Goal: Navigation & Orientation: Locate item on page

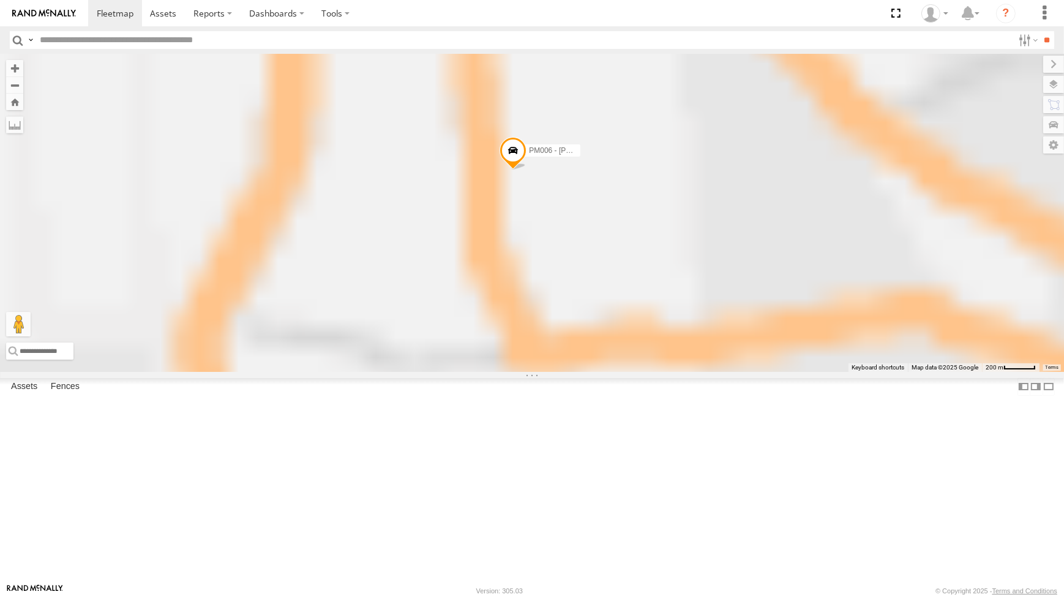
click at [526, 170] on span at bounding box center [512, 152] width 27 height 33
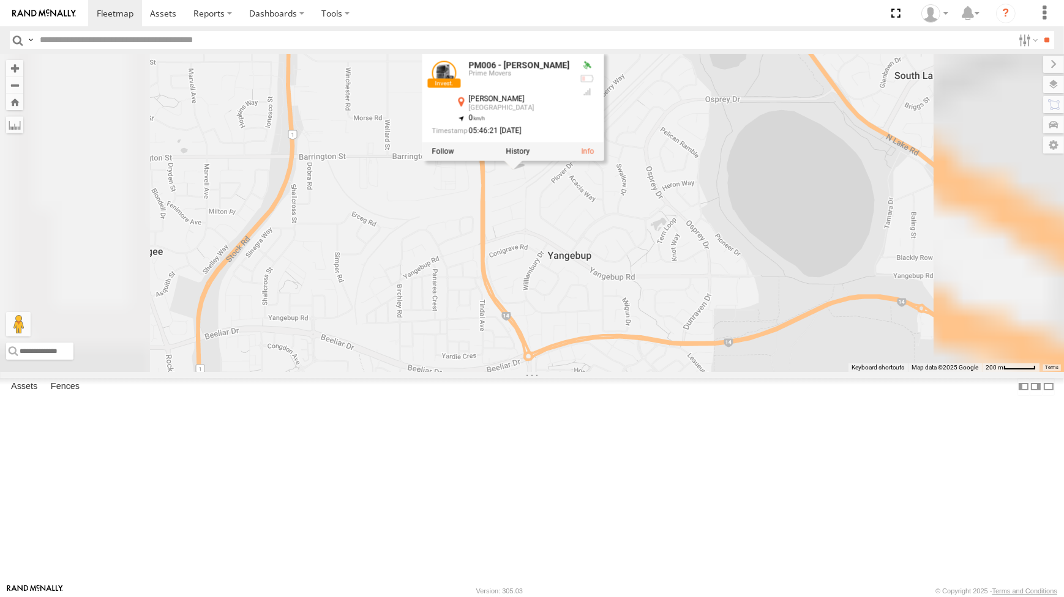
click at [735, 340] on div "CV295 - [PERSON_NAME] CV256 - [PERSON_NAME] CV202 - [PERSON_NAME] CV380 - MRRC …" at bounding box center [532, 213] width 1064 height 318
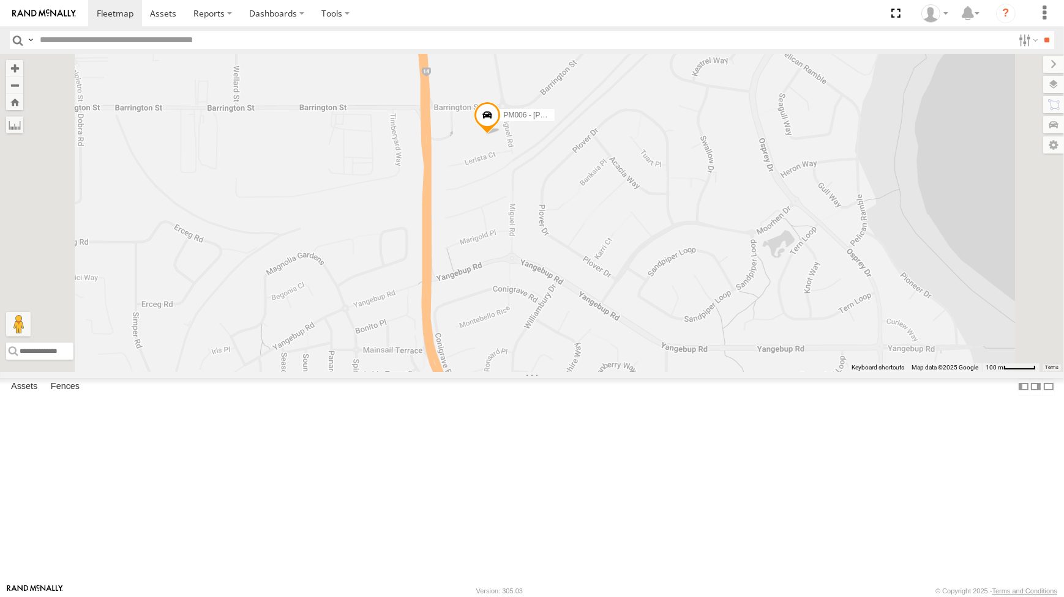
click at [501, 135] on span at bounding box center [487, 118] width 27 height 33
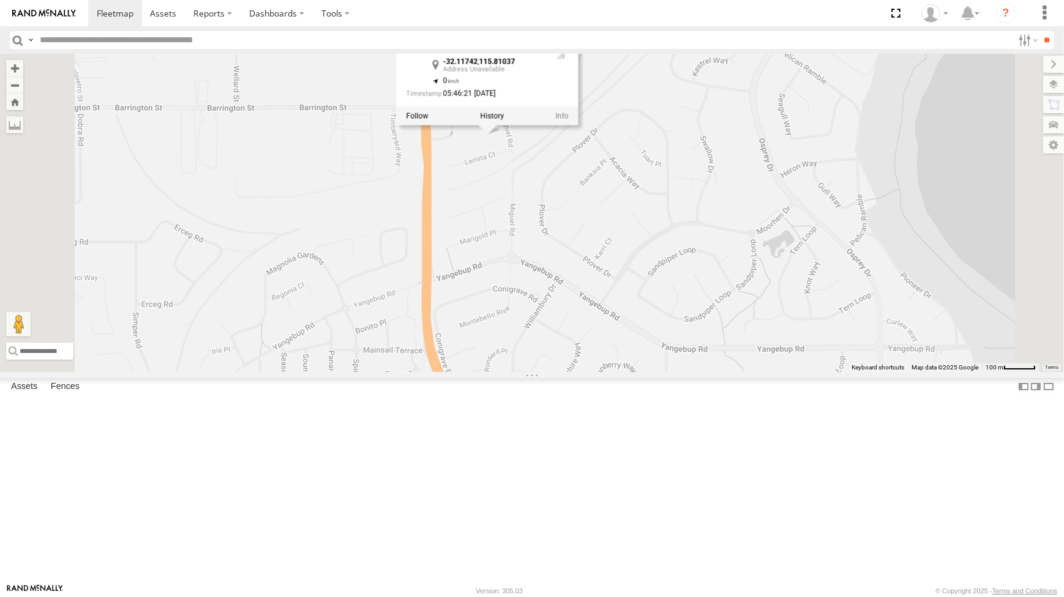
click at [638, 252] on div "CV295 - [PERSON_NAME] CV256 - [PERSON_NAME] CV202 - [PERSON_NAME] CV380 - MRRC …" at bounding box center [532, 213] width 1064 height 318
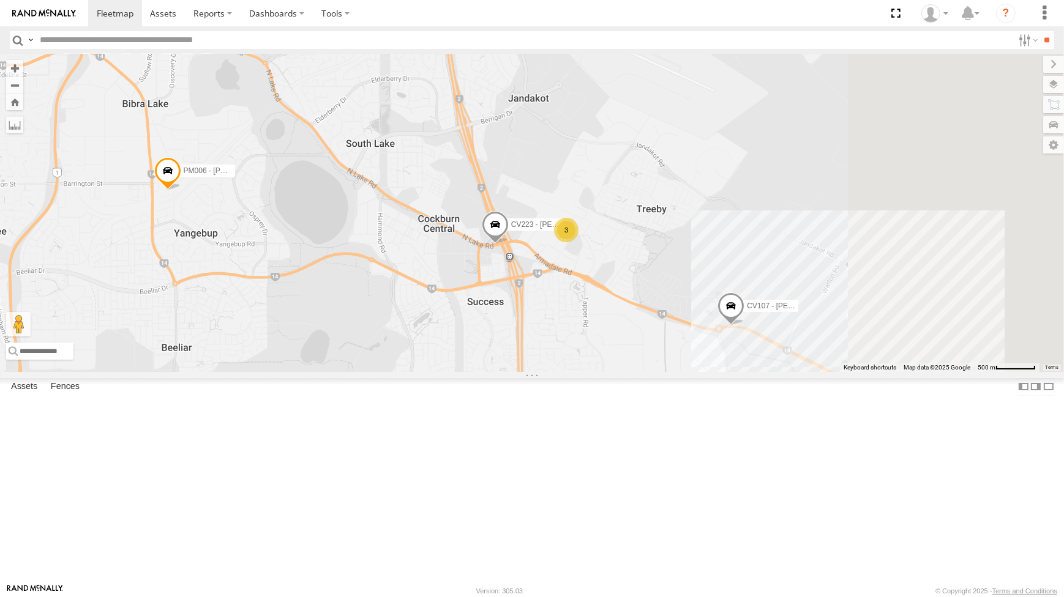
drag, startPoint x: 774, startPoint y: 409, endPoint x: 577, endPoint y: 315, distance: 217.7
click at [581, 324] on div "CV295 - [PERSON_NAME] CV256 - [PERSON_NAME] CV202 - [PERSON_NAME] CV380 - MRRC …" at bounding box center [532, 213] width 1064 height 318
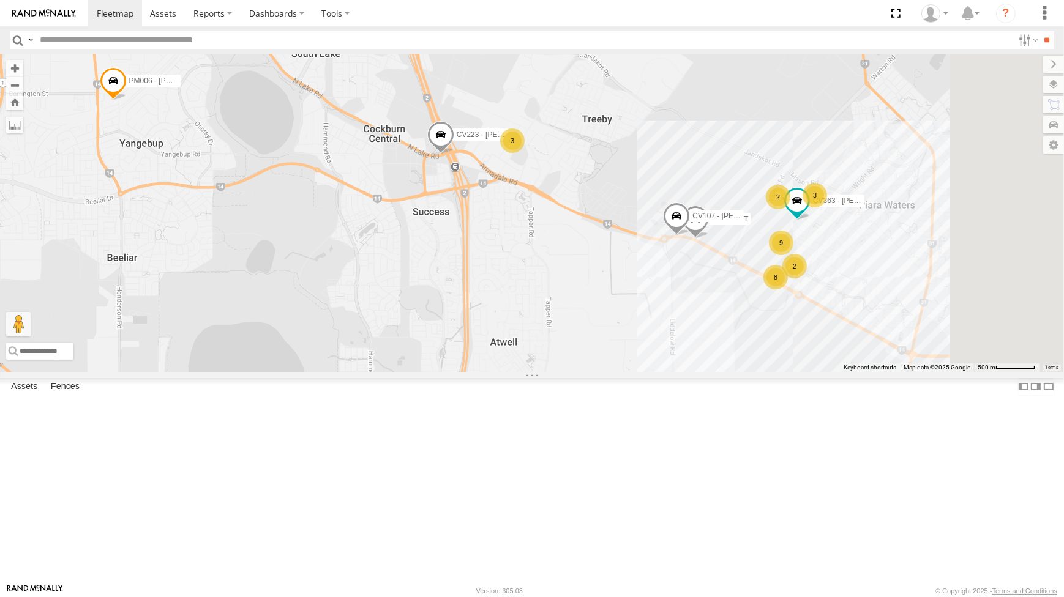
drag, startPoint x: 750, startPoint y: 367, endPoint x: 676, endPoint y: 353, distance: 75.4
click at [676, 354] on div "CV295 - [PERSON_NAME] CV256 - [PERSON_NAME] CV202 - [PERSON_NAME] CV380 - MRRC …" at bounding box center [532, 213] width 1064 height 318
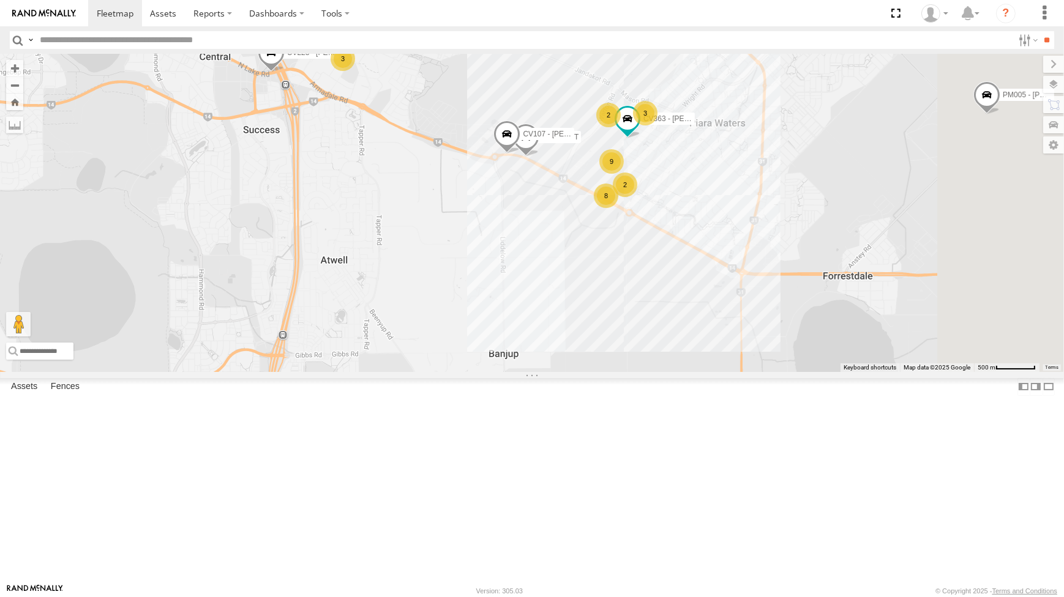
click at [624, 174] on div "9" at bounding box center [611, 161] width 24 height 24
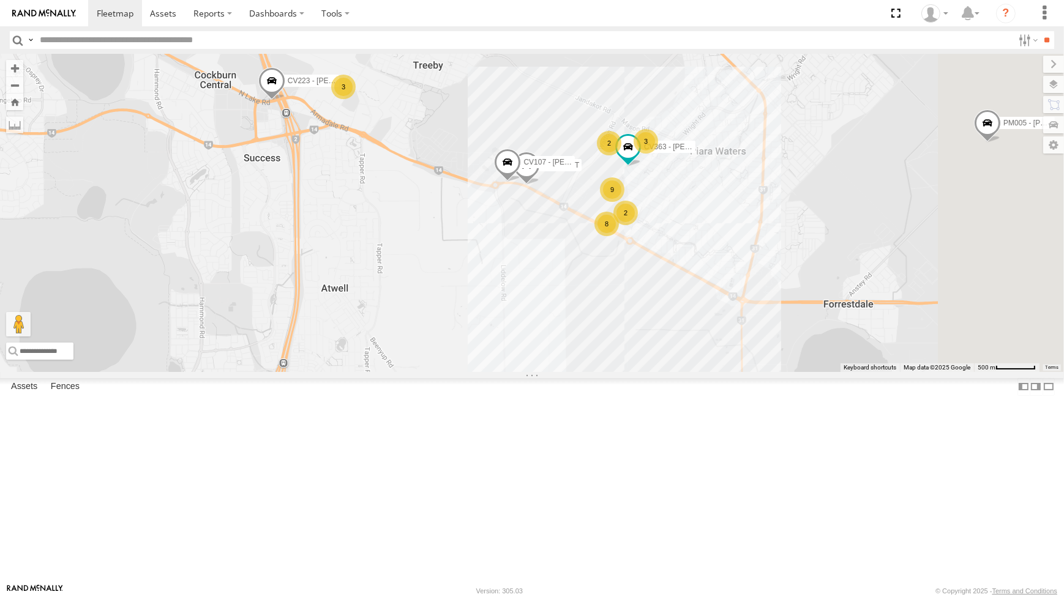
click at [745, 192] on div "CV295 - [PERSON_NAME] CV256 - [PERSON_NAME] CV202 - [PERSON_NAME] CV380 - MRRC …" at bounding box center [532, 213] width 1064 height 318
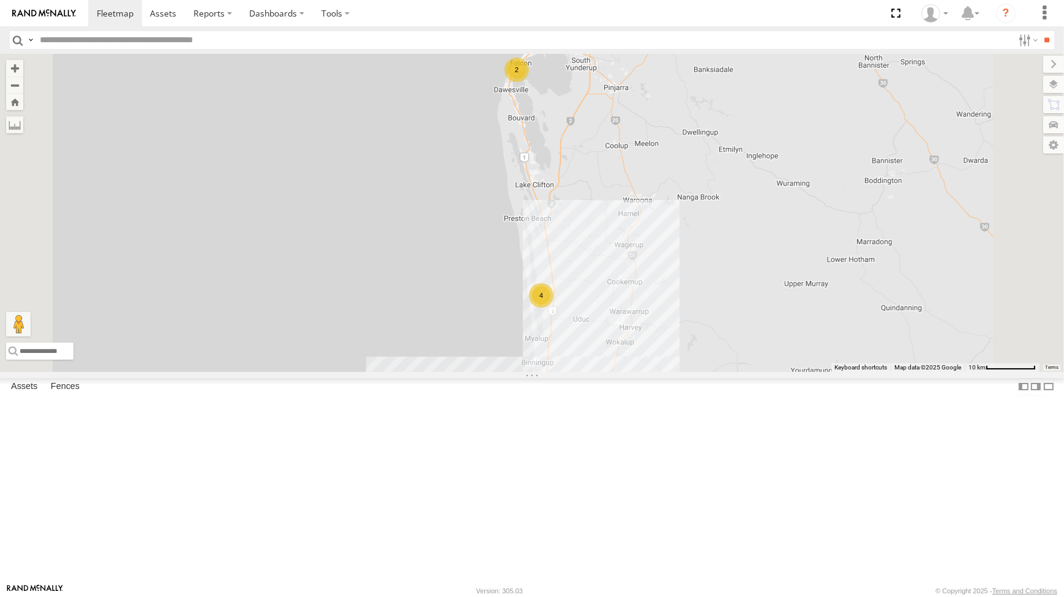
drag, startPoint x: 847, startPoint y: 127, endPoint x: 833, endPoint y: 150, distance: 27.2
click at [833, 150] on div "CV295 - [PERSON_NAME] CV255 - [PERSON_NAME] CV256 - [PERSON_NAME] 13 12 28 2 2 …" at bounding box center [532, 213] width 1064 height 318
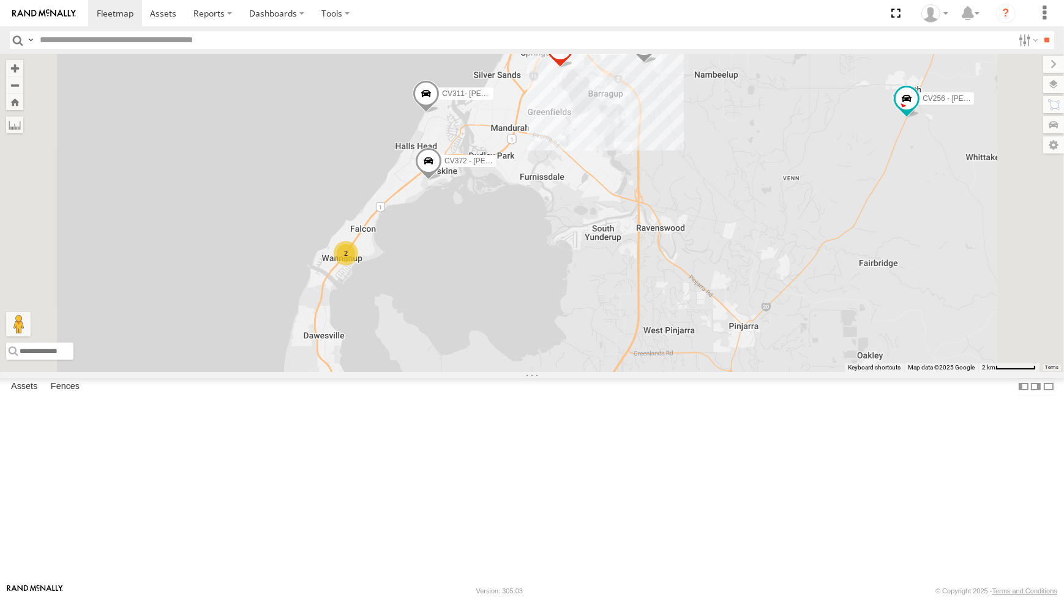
drag, startPoint x: 801, startPoint y: 279, endPoint x: 794, endPoint y: 288, distance: 10.9
click at [796, 290] on div "CV295 - [PERSON_NAME] CV255 - [PERSON_NAME] CV256 - [PERSON_NAME] TR001 - Compr…" at bounding box center [532, 213] width 1064 height 318
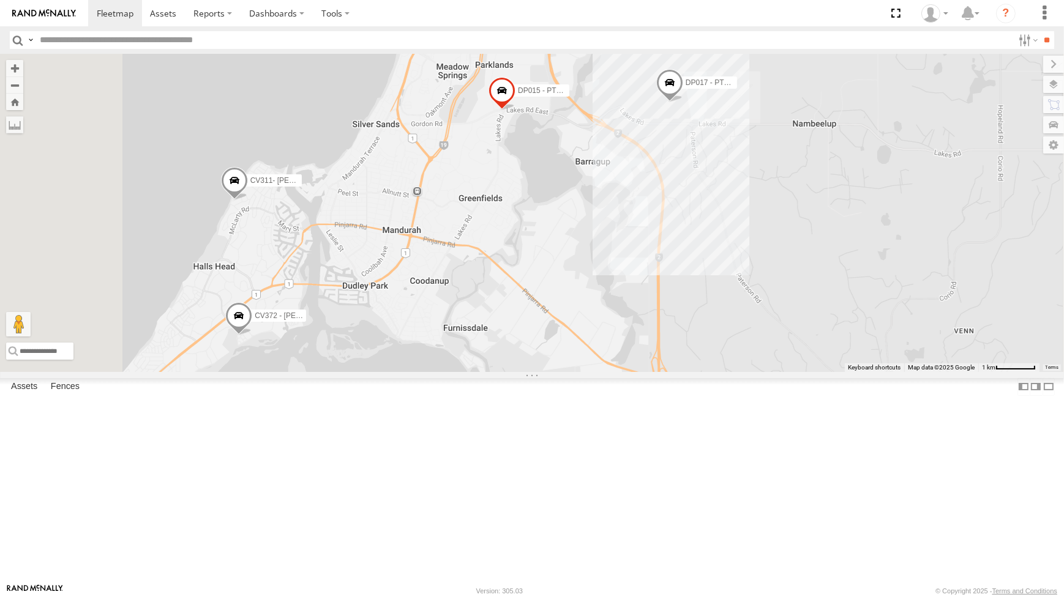
drag, startPoint x: 623, startPoint y: 264, endPoint x: 605, endPoint y: 294, distance: 35.4
click at [606, 294] on div "CV295 - [PERSON_NAME] CV255 - [PERSON_NAME] CV256 - [PERSON_NAME] TR001 - Compr…" at bounding box center [532, 213] width 1064 height 318
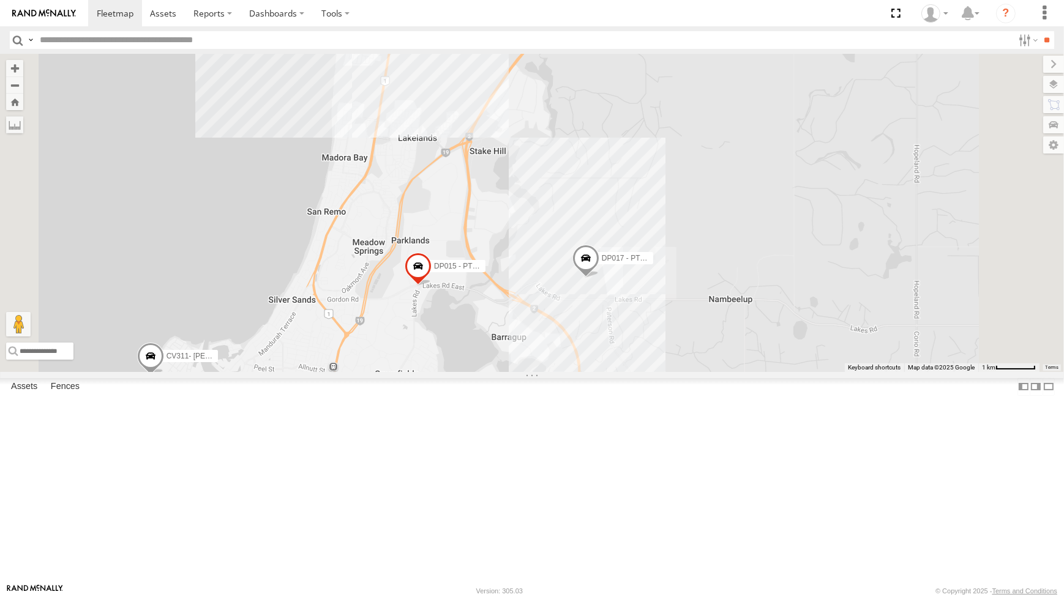
drag, startPoint x: 566, startPoint y: 388, endPoint x: 553, endPoint y: 425, distance: 39.3
click at [554, 372] on div "CV295 - [PERSON_NAME] CV255 - [PERSON_NAME] CV256 - [PERSON_NAME] TR001 - Compr…" at bounding box center [532, 213] width 1064 height 318
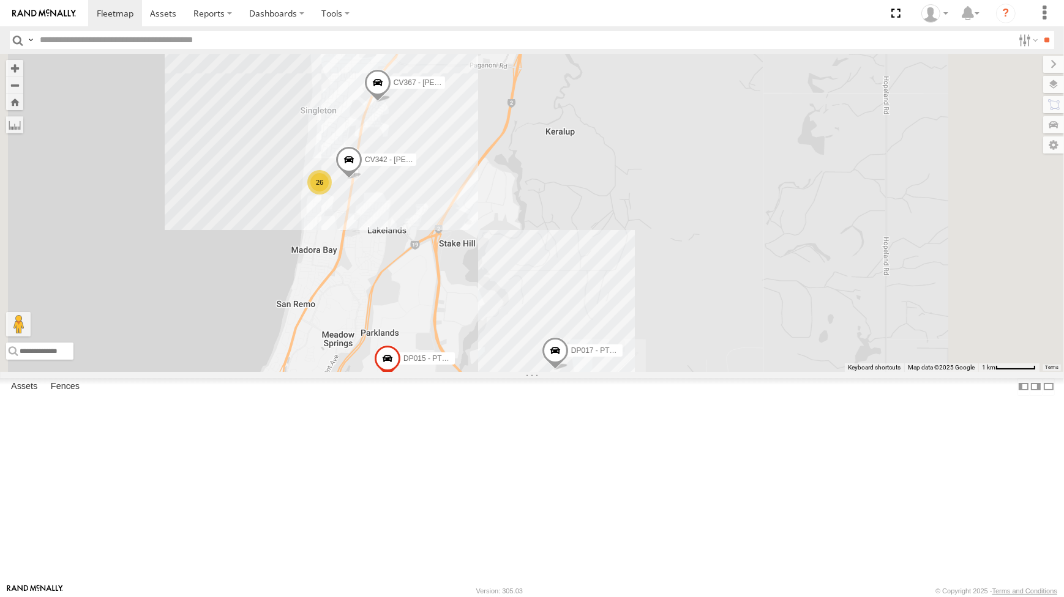
drag, startPoint x: 577, startPoint y: 267, endPoint x: 578, endPoint y: 277, distance: 10.5
click at [578, 275] on div "CV295 - [PERSON_NAME] CV255 - [PERSON_NAME] CV256 - [PERSON_NAME] TR001 - Compr…" at bounding box center [532, 213] width 1064 height 318
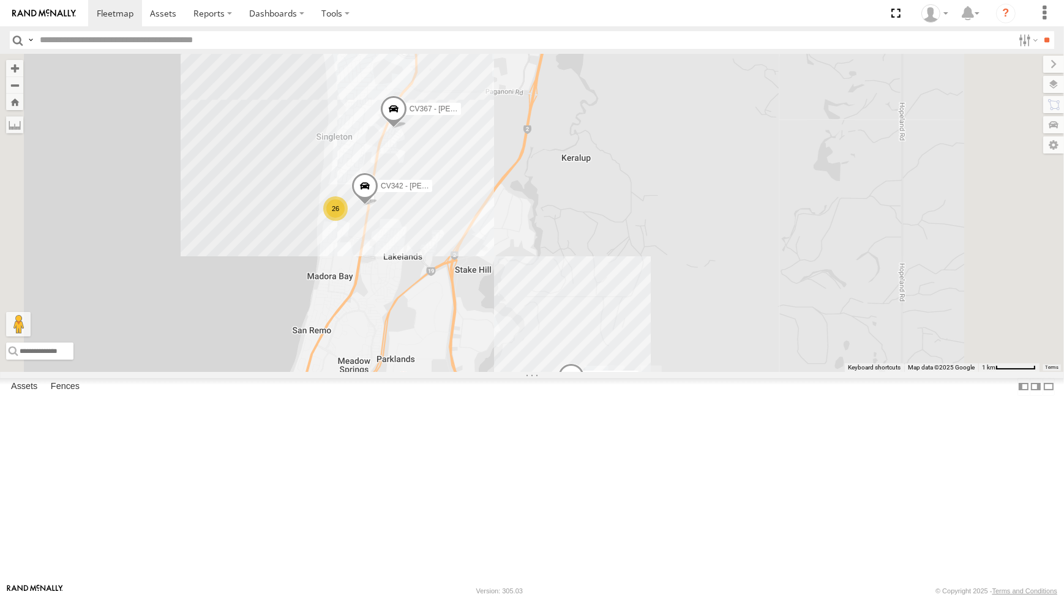
drag, startPoint x: 764, startPoint y: 363, endPoint x: 788, endPoint y: 373, distance: 26.6
click at [788, 372] on div "CV295 - [PERSON_NAME] CV255 - [PERSON_NAME] CV256 - [PERSON_NAME] TR001 - Compr…" at bounding box center [532, 213] width 1064 height 318
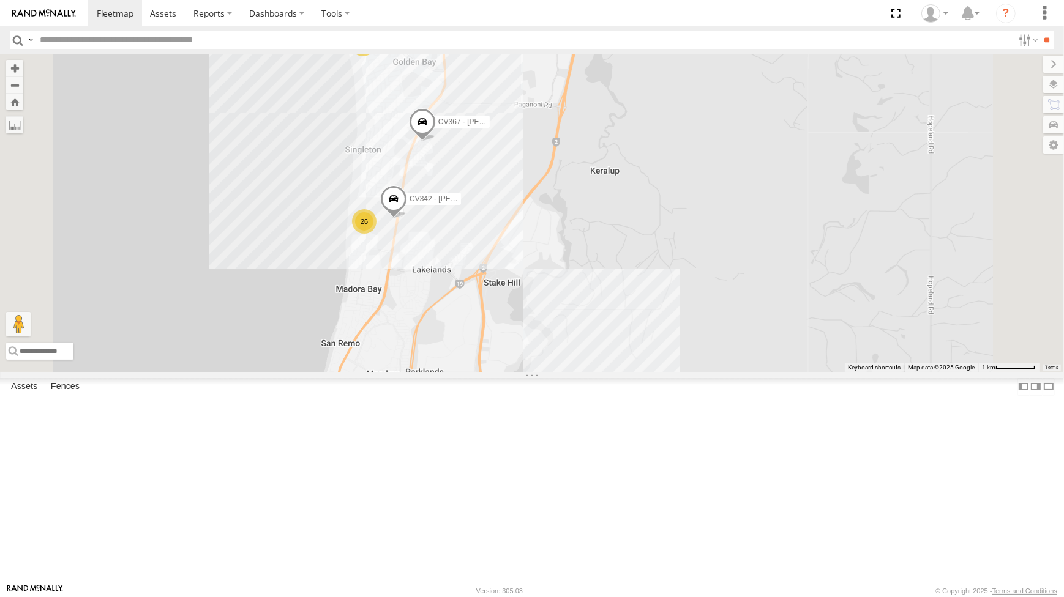
click at [845, 212] on div "CV295 - [PERSON_NAME] CV255 - [PERSON_NAME] CV256 - [PERSON_NAME] TR001 - Compr…" at bounding box center [532, 213] width 1064 height 318
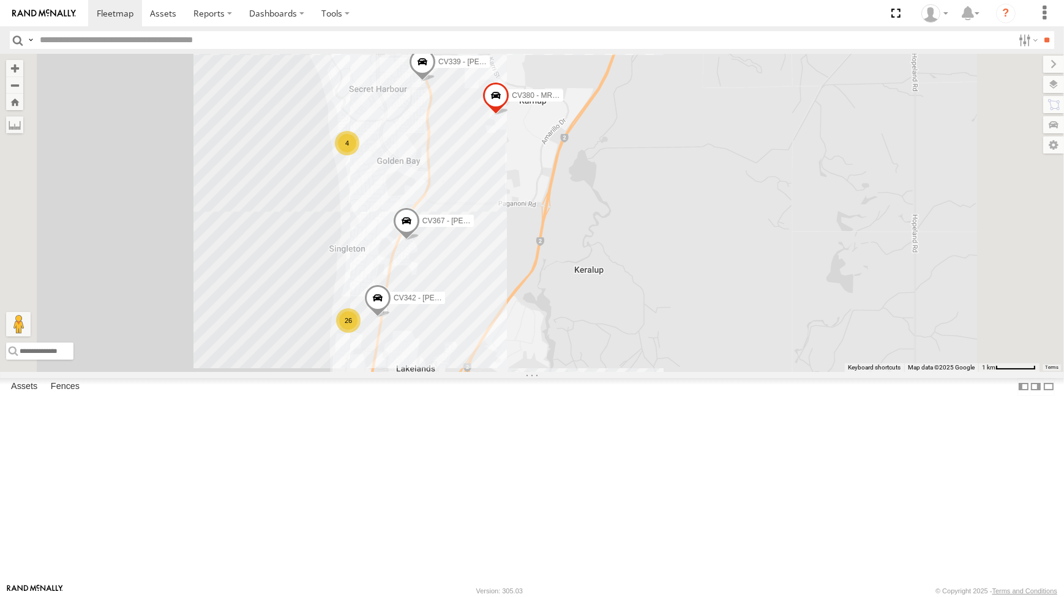
drag, startPoint x: 832, startPoint y: 285, endPoint x: 820, endPoint y: 339, distance: 56.0
click at [821, 340] on div "CV295 - [PERSON_NAME] CV255 - [PERSON_NAME] CV256 - [PERSON_NAME] TR001 - Compr…" at bounding box center [532, 213] width 1064 height 318
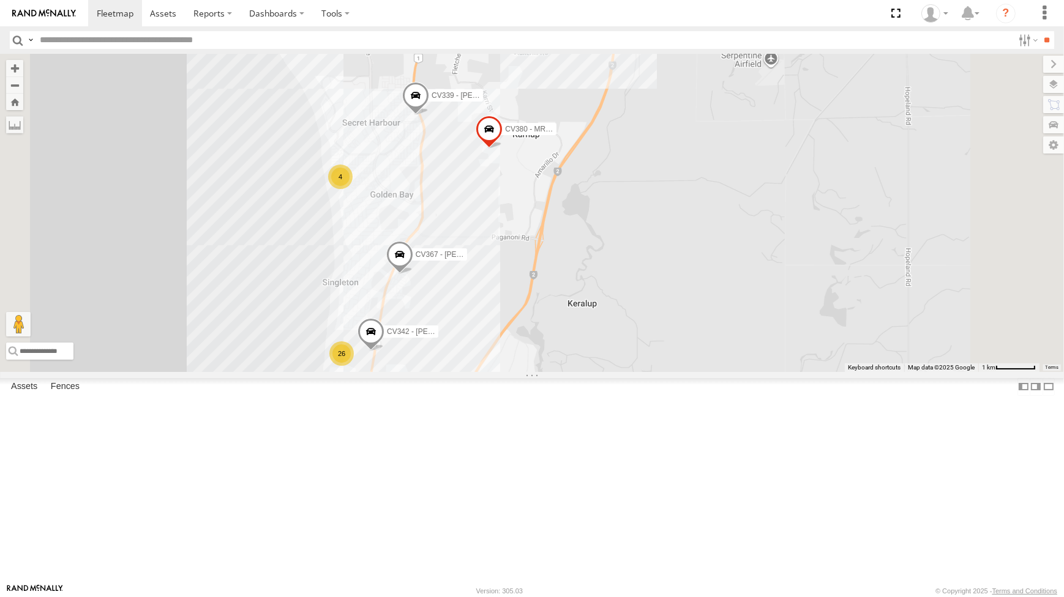
drag, startPoint x: 764, startPoint y: 146, endPoint x: 766, endPoint y: 165, distance: 19.6
click at [764, 163] on div "CV295 - [PERSON_NAME] CV255 - [PERSON_NAME] CV256 - [PERSON_NAME] TR001 - Compr…" at bounding box center [532, 213] width 1064 height 318
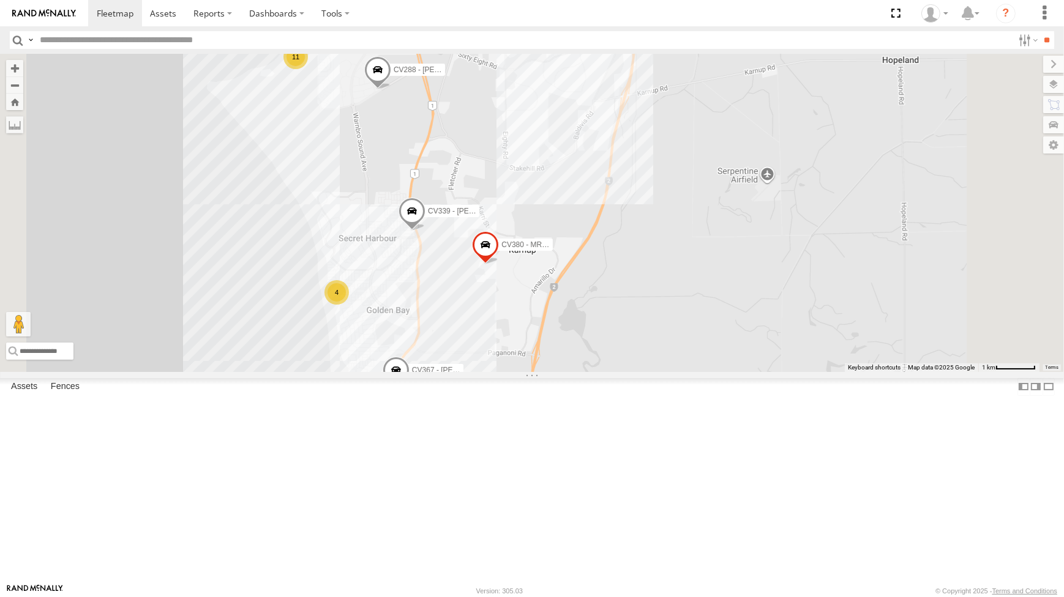
drag, startPoint x: 770, startPoint y: 253, endPoint x: 766, endPoint y: 280, distance: 27.8
click at [766, 280] on div "CV295 - [PERSON_NAME] CV255 - [PERSON_NAME] CV256 - [PERSON_NAME] TR001 - Compr…" at bounding box center [532, 213] width 1064 height 318
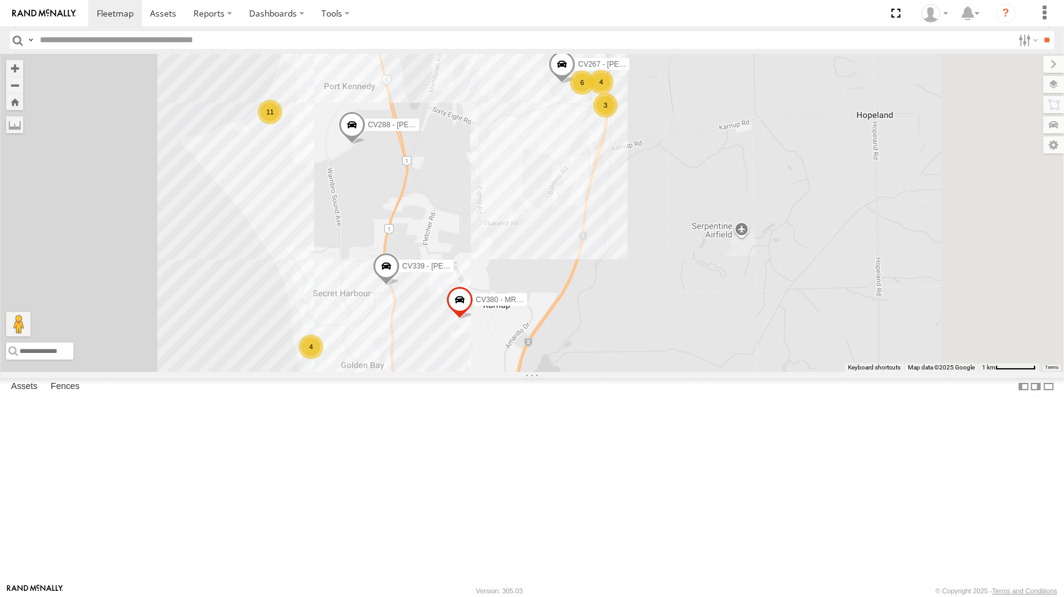
drag, startPoint x: 840, startPoint y: 242, endPoint x: 783, endPoint y: 372, distance: 141.7
click at [783, 372] on div "CV295 - [PERSON_NAME] CV255 - [PERSON_NAME] CV256 - [PERSON_NAME] TR001 - Compr…" at bounding box center [532, 213] width 1064 height 318
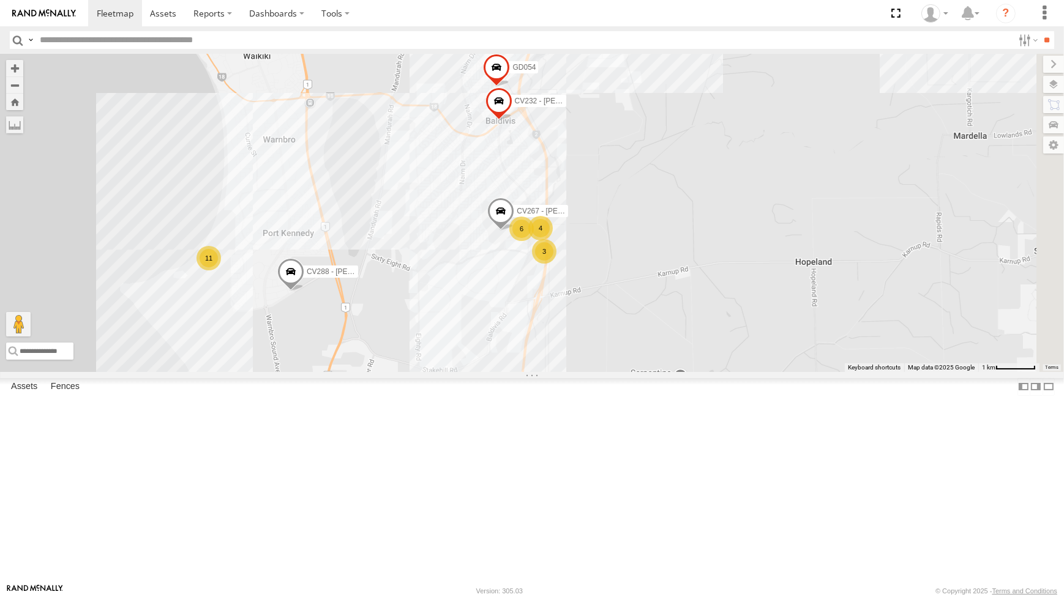
drag, startPoint x: 838, startPoint y: 260, endPoint x: 837, endPoint y: 282, distance: 22.1
click at [837, 280] on div "CV295 - [PERSON_NAME] CV255 - [PERSON_NAME] CV256 - [PERSON_NAME] TR001 - Compr…" at bounding box center [532, 213] width 1064 height 318
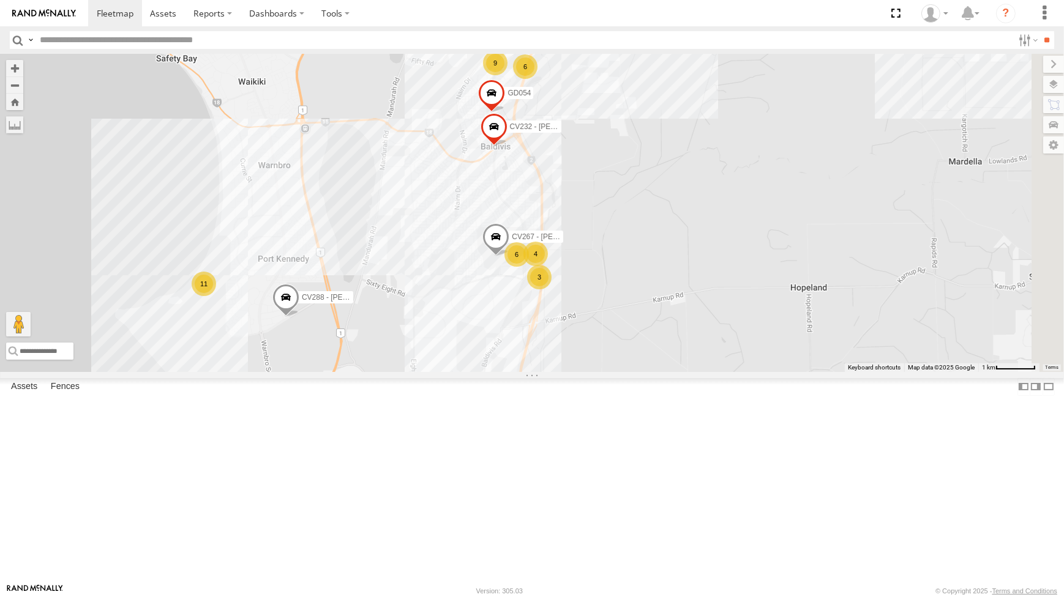
click at [835, 300] on div "CV295 - [PERSON_NAME] CV255 - [PERSON_NAME] CV256 - [PERSON_NAME] TR001 - Compr…" at bounding box center [532, 213] width 1064 height 318
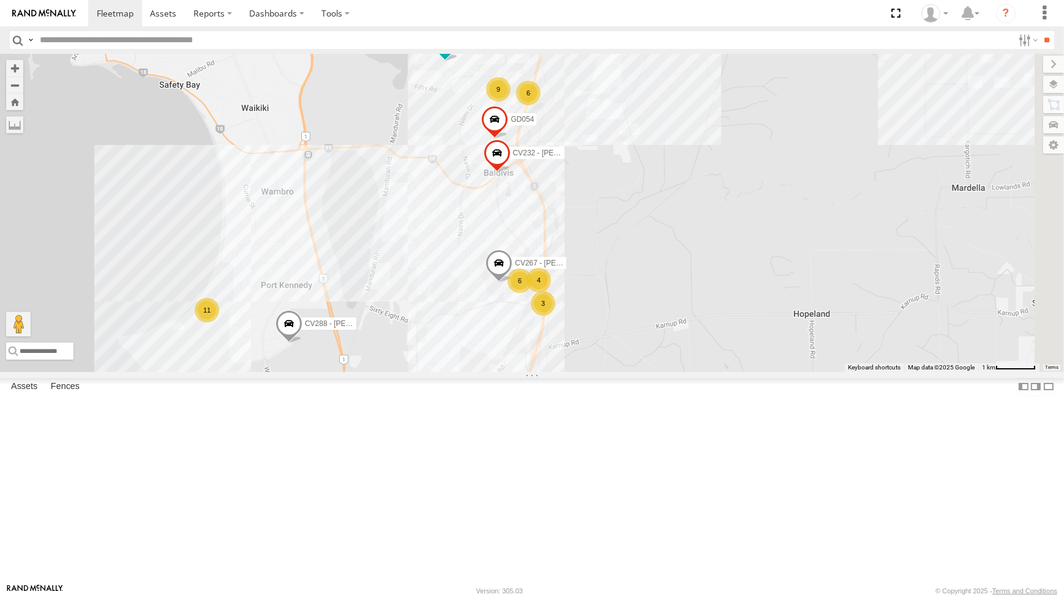
drag, startPoint x: 821, startPoint y: 290, endPoint x: 804, endPoint y: 336, distance: 49.4
click at [805, 335] on div "CV295 - [PERSON_NAME] CV255 - [PERSON_NAME] CV256 - [PERSON_NAME] TR001 - Compr…" at bounding box center [532, 213] width 1064 height 318
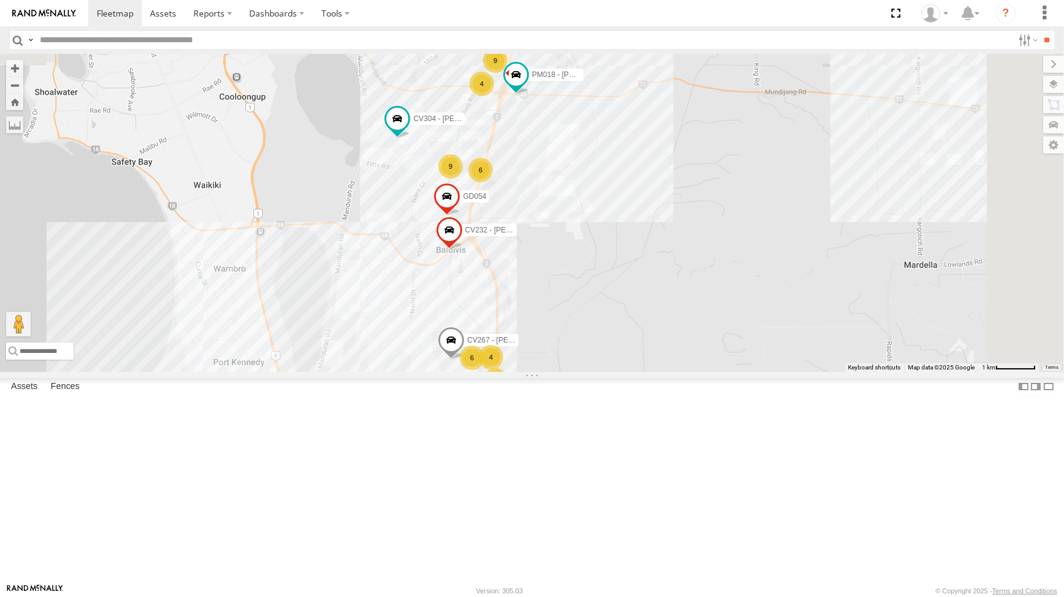
drag, startPoint x: 890, startPoint y: 248, endPoint x: 880, endPoint y: 264, distance: 18.7
click at [881, 261] on div "CV295 - [PERSON_NAME] CV255 - [PERSON_NAME] CV256 - [PERSON_NAME] TR001 - Compr…" at bounding box center [532, 213] width 1064 height 318
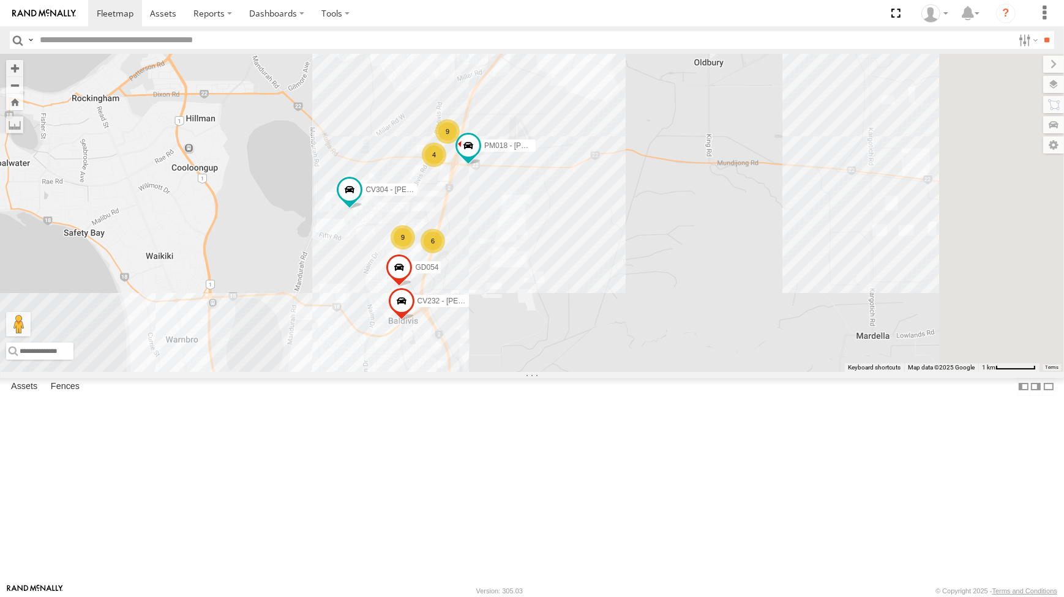
drag, startPoint x: 878, startPoint y: 271, endPoint x: 846, endPoint y: 317, distance: 56.2
click at [846, 317] on div "CV295 - [PERSON_NAME] CV255 - [PERSON_NAME] CV256 - [PERSON_NAME] TR001 - Compr…" at bounding box center [532, 213] width 1064 height 318
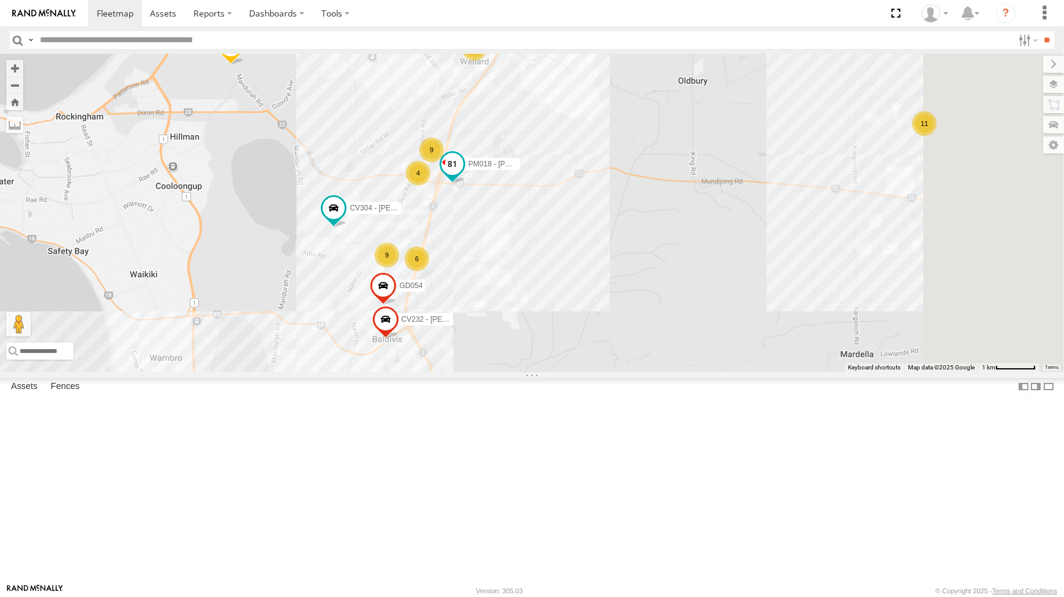
click at [463, 175] on span at bounding box center [452, 164] width 22 height 22
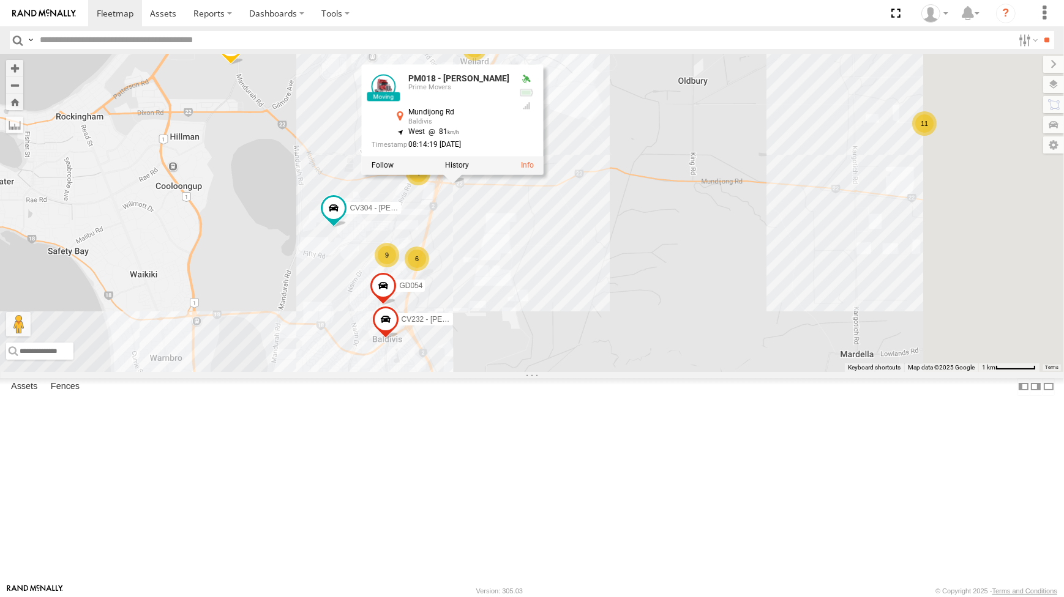
click at [720, 333] on div "CV295 - [PERSON_NAME] CV255 - [PERSON_NAME] CV256 - [PERSON_NAME] TR001 - Compr…" at bounding box center [532, 213] width 1064 height 318
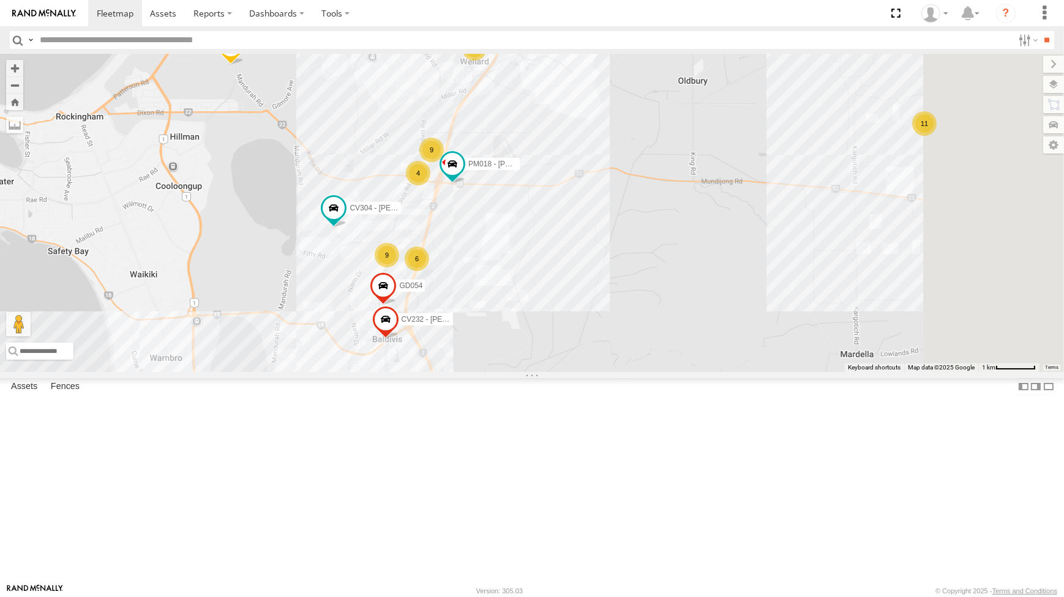
drag, startPoint x: 838, startPoint y: 152, endPoint x: 784, endPoint y: 239, distance: 102.8
click at [808, 193] on div "CV295 - [PERSON_NAME] CV255 - [PERSON_NAME] CV256 - [PERSON_NAME] TR001 - Compr…" at bounding box center [532, 213] width 1064 height 318
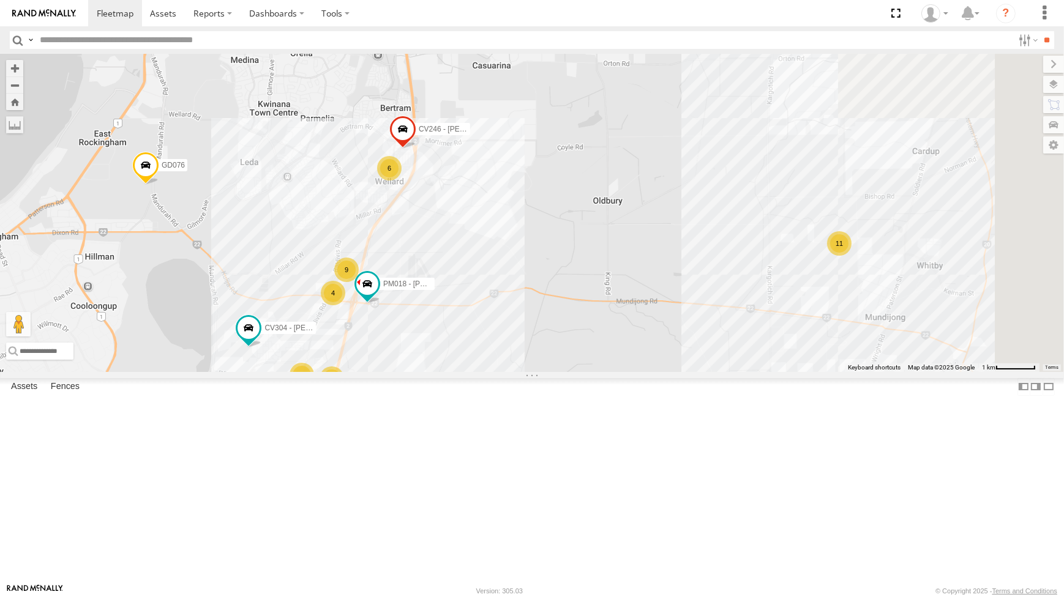
drag, startPoint x: 772, startPoint y: 263, endPoint x: 686, endPoint y: 338, distance: 114.5
click at [703, 342] on div "CV295 - [PERSON_NAME] CV255 - [PERSON_NAME] CV256 - [PERSON_NAME] TR001 - Compr…" at bounding box center [532, 213] width 1064 height 318
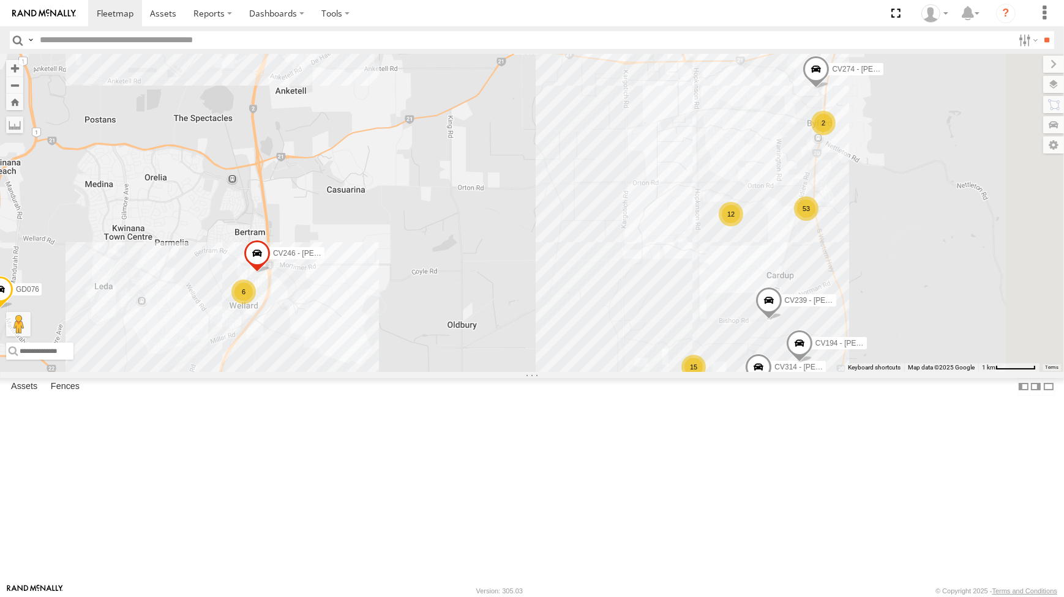
drag, startPoint x: 831, startPoint y: 235, endPoint x: 807, endPoint y: 245, distance: 26.0
click at [808, 247] on div "CV295 - [PERSON_NAME] CV255 - [PERSON_NAME] CV256 - [PERSON_NAME] TR001 - Compr…" at bounding box center [532, 213] width 1064 height 318
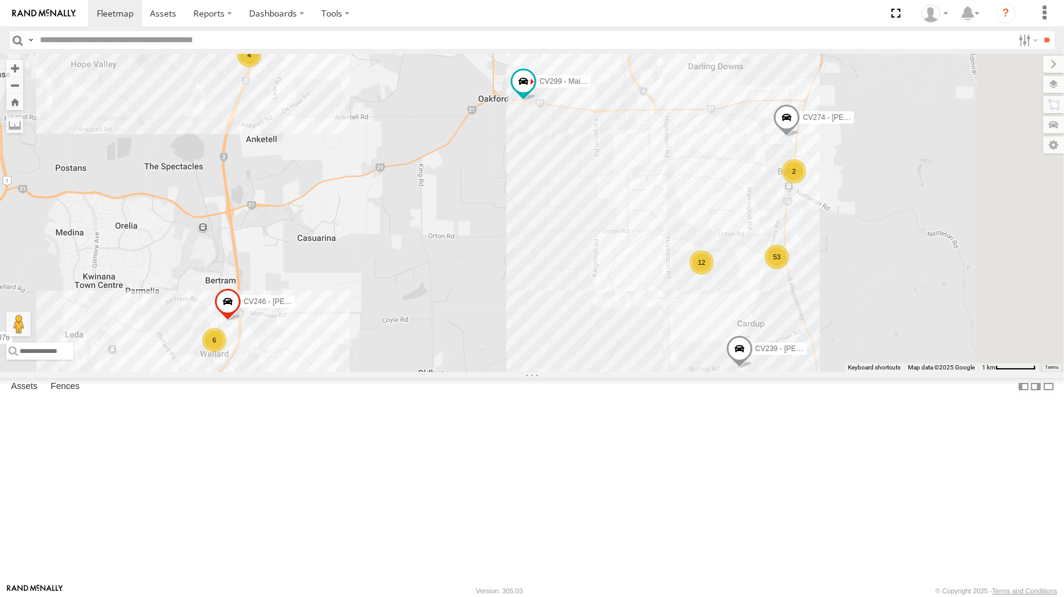
drag, startPoint x: 772, startPoint y: 257, endPoint x: 722, endPoint y: 312, distance: 74.5
click at [722, 312] on div "CV295 - [PERSON_NAME] CV255 - [PERSON_NAME] CV256 - [PERSON_NAME] TR001 - Compr…" at bounding box center [532, 213] width 1064 height 318
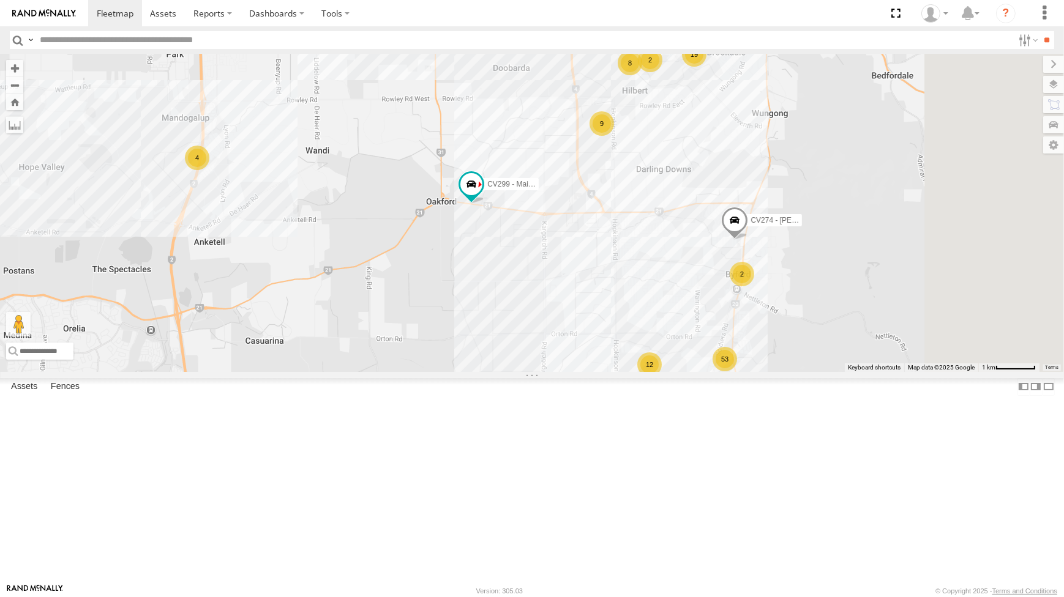
drag, startPoint x: 714, startPoint y: 331, endPoint x: 723, endPoint y: 370, distance: 40.2
click at [723, 370] on div "CV295 - [PERSON_NAME] CV255 - [PERSON_NAME] CV256 - [PERSON_NAME] TR001 - Compr…" at bounding box center [532, 213] width 1064 height 318
drag, startPoint x: 731, startPoint y: 342, endPoint x: 726, endPoint y: 348, distance: 8.3
click at [727, 348] on div "CV295 - [PERSON_NAME] CV255 - [PERSON_NAME] CV256 - [PERSON_NAME] TR001 - Compr…" at bounding box center [532, 213] width 1064 height 318
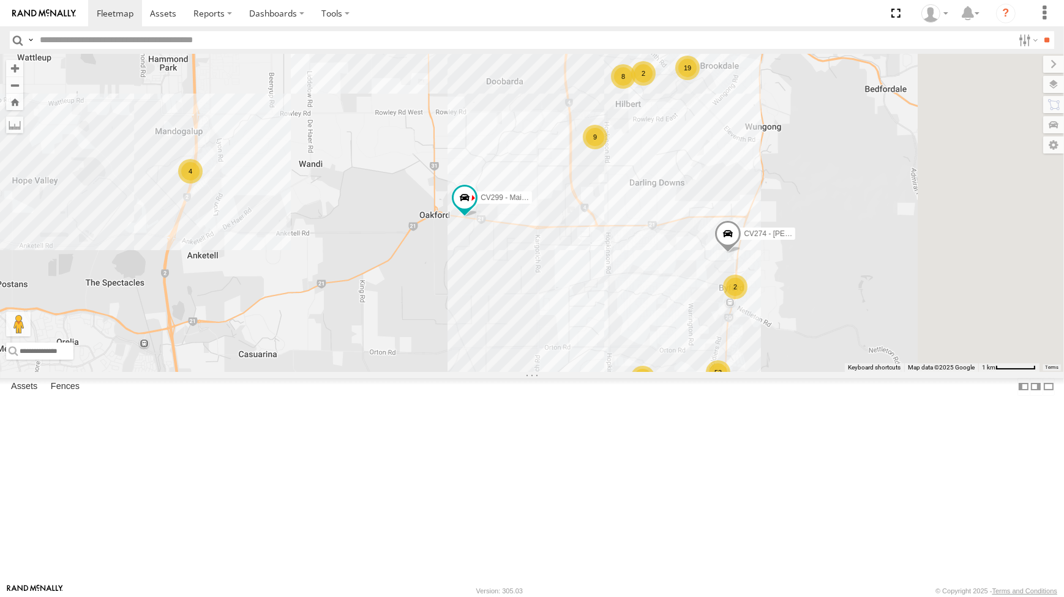
drag, startPoint x: 722, startPoint y: 356, endPoint x: 722, endPoint y: 364, distance: 8.6
click at [722, 364] on div "CV295 - [PERSON_NAME] CV255 - [PERSON_NAME] CV256 - [PERSON_NAME] TR001 - Compr…" at bounding box center [532, 213] width 1064 height 318
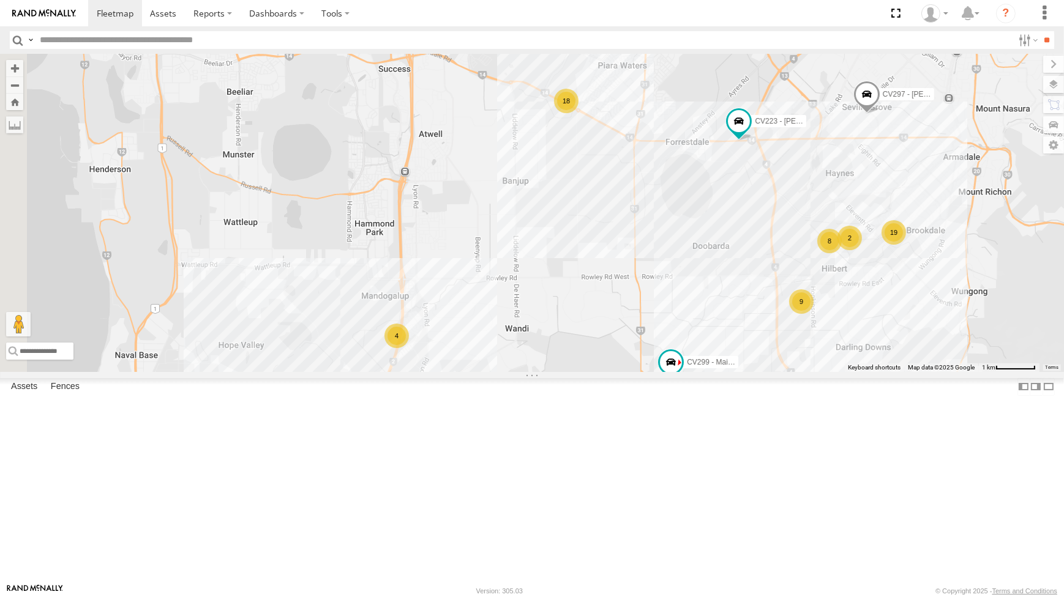
drag, startPoint x: 670, startPoint y: 214, endPoint x: 859, endPoint y: 355, distance: 235.8
click at [859, 355] on div "CV295 - [PERSON_NAME] CV255 - [PERSON_NAME] CV256 - [PERSON_NAME] TR001 - Compr…" at bounding box center [532, 213] width 1064 height 318
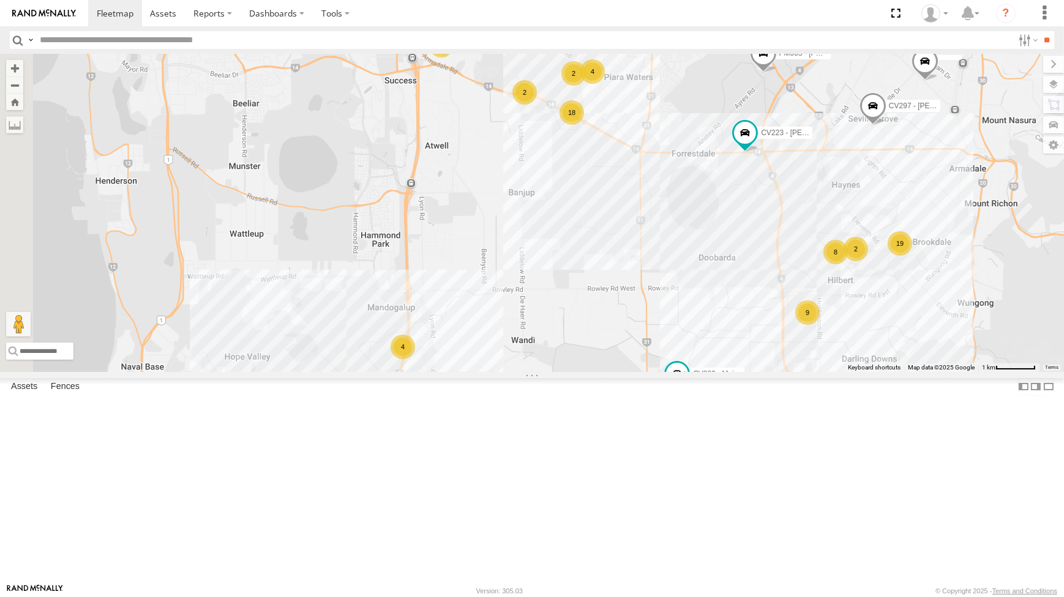
drag, startPoint x: 691, startPoint y: 281, endPoint x: 695, endPoint y: 291, distance: 10.5
click at [695, 291] on div "CV295 - [PERSON_NAME] CV255 - [PERSON_NAME] CV256 - [PERSON_NAME] TR001 - Compr…" at bounding box center [532, 213] width 1064 height 318
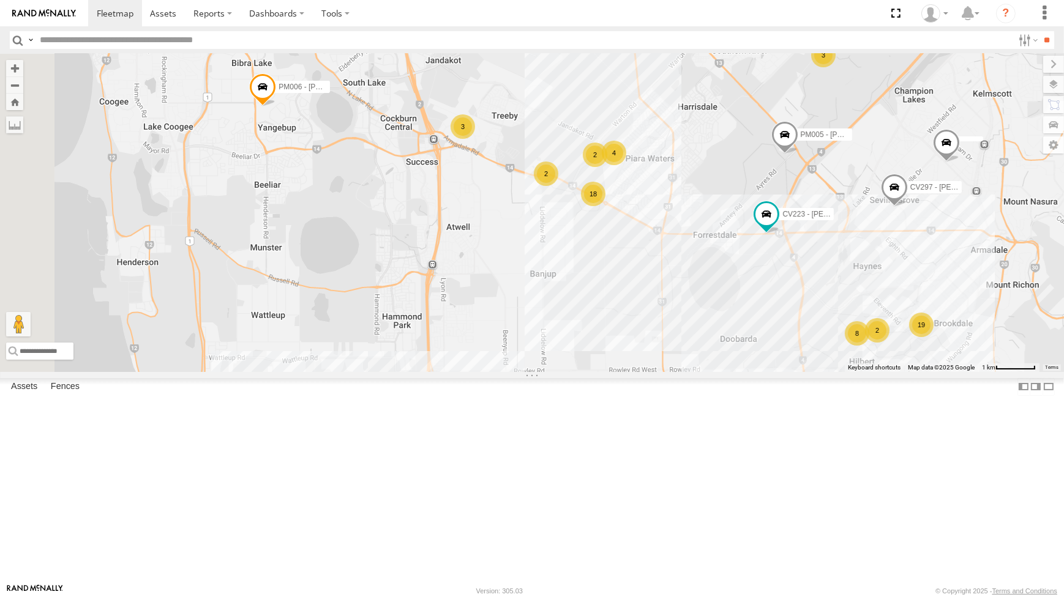
drag, startPoint x: 695, startPoint y: 335, endPoint x: 690, endPoint y: 374, distance: 38.9
click at [690, 372] on div "CV295 - [PERSON_NAME] CV255 - [PERSON_NAME] CV256 - [PERSON_NAME] TR001 - Compr…" at bounding box center [532, 213] width 1064 height 318
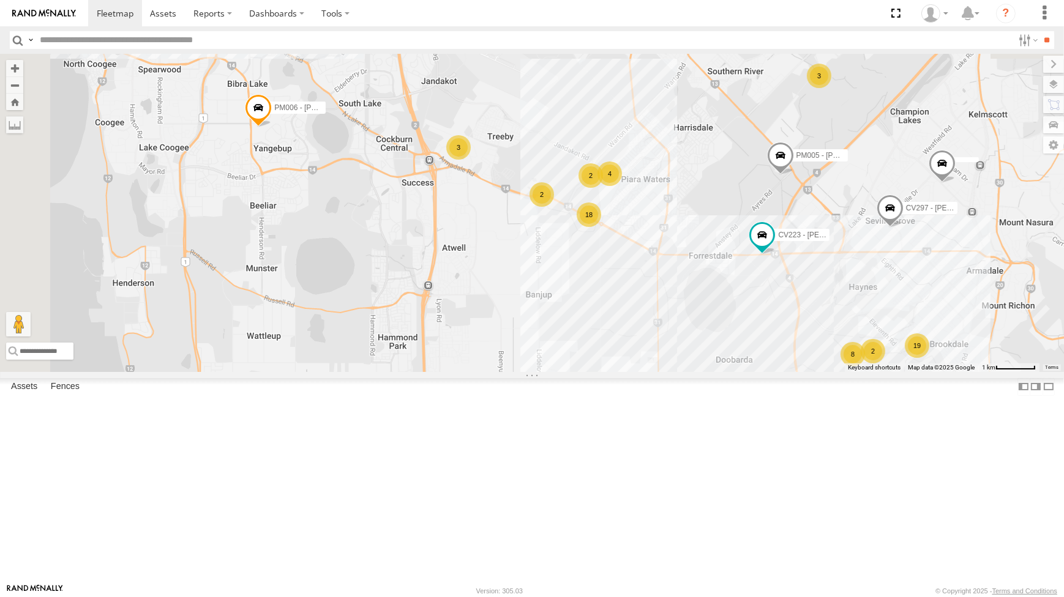
click at [505, 297] on div "CV295 - [PERSON_NAME] CV255 - [PERSON_NAME] CV256 - [PERSON_NAME] TR001 - Compr…" at bounding box center [532, 213] width 1064 height 318
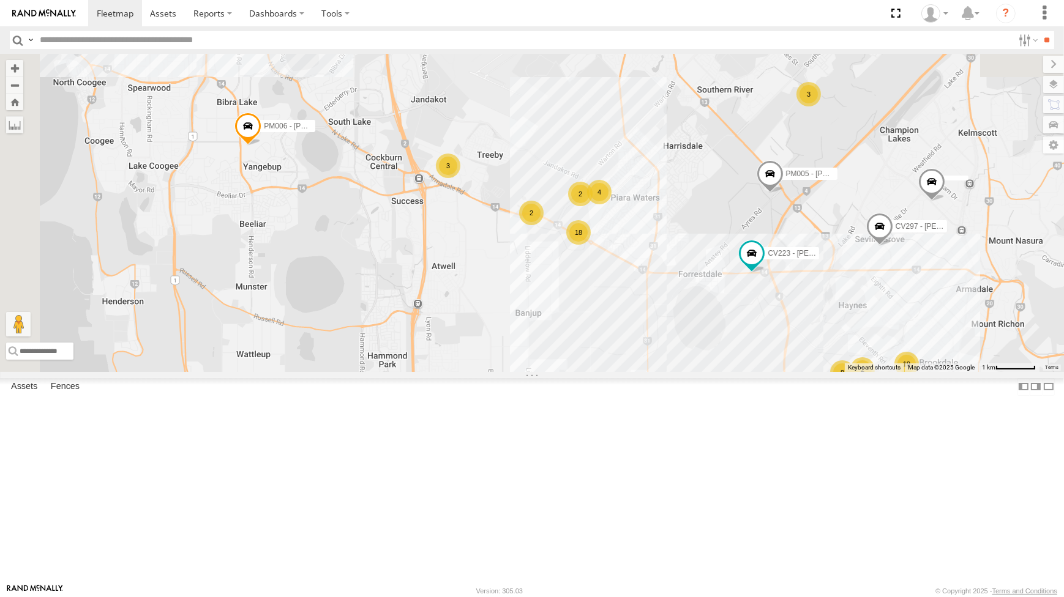
drag, startPoint x: 729, startPoint y: 227, endPoint x: 707, endPoint y: 233, distance: 22.7
click at [726, 228] on div "CV295 - [PERSON_NAME] CV255 - [PERSON_NAME] CV256 - [PERSON_NAME] TR001 - Compr…" at bounding box center [532, 213] width 1064 height 318
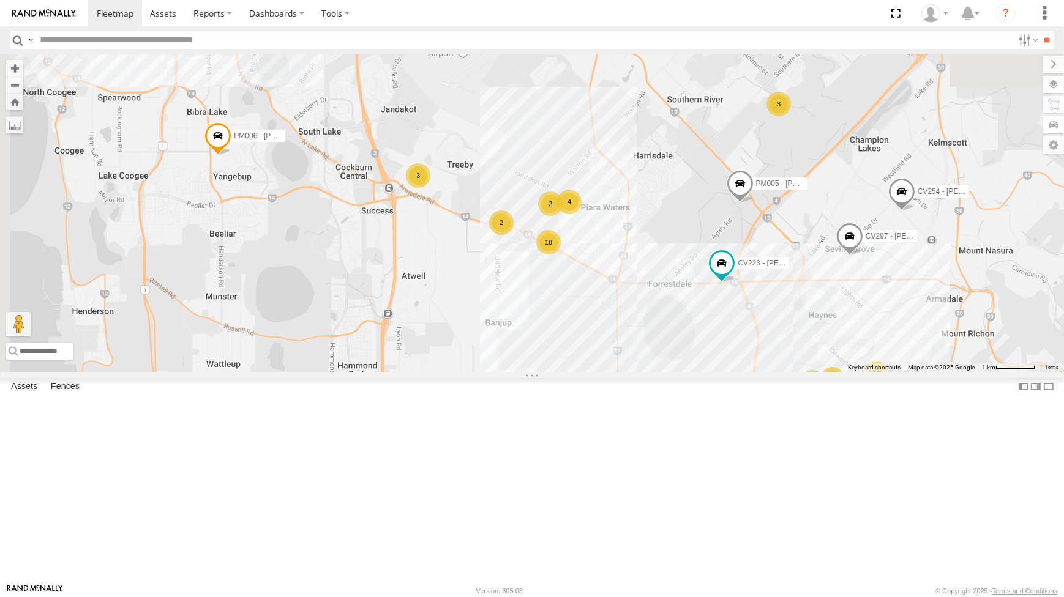
drag, startPoint x: 684, startPoint y: 244, endPoint x: 671, endPoint y: 250, distance: 14.2
click at [671, 250] on div "CV295 - [PERSON_NAME] CV255 - [PERSON_NAME] CV256 - [PERSON_NAME] TR001 - Compr…" at bounding box center [532, 213] width 1064 height 318
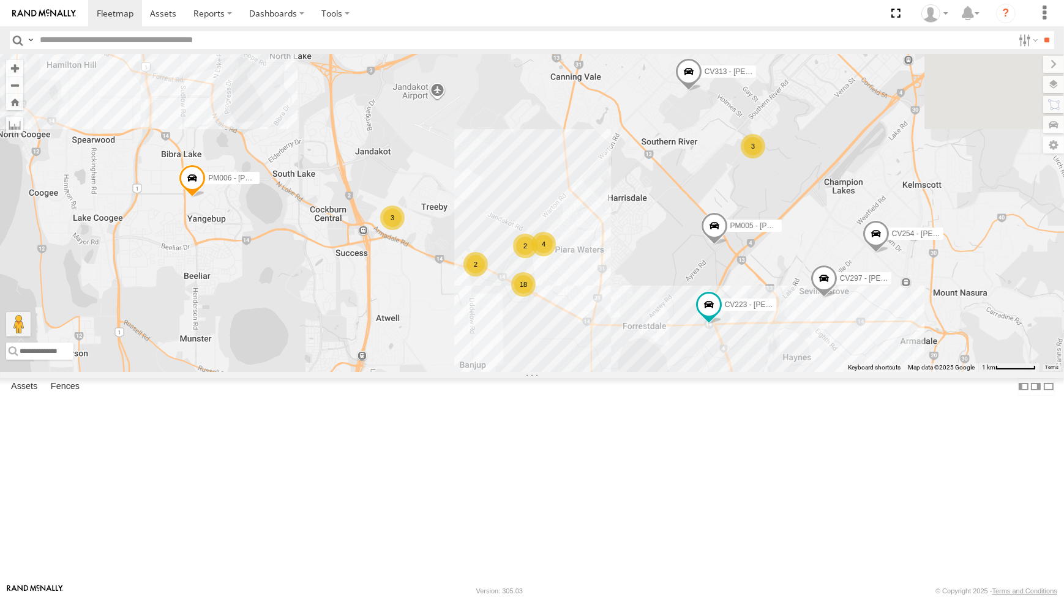
drag, startPoint x: 743, startPoint y: 283, endPoint x: 677, endPoint y: 297, distance: 67.6
click at [677, 297] on div "CV295 - [PERSON_NAME] CV255 - [PERSON_NAME] CV256 - [PERSON_NAME] TR001 - Compr…" at bounding box center [532, 213] width 1064 height 318
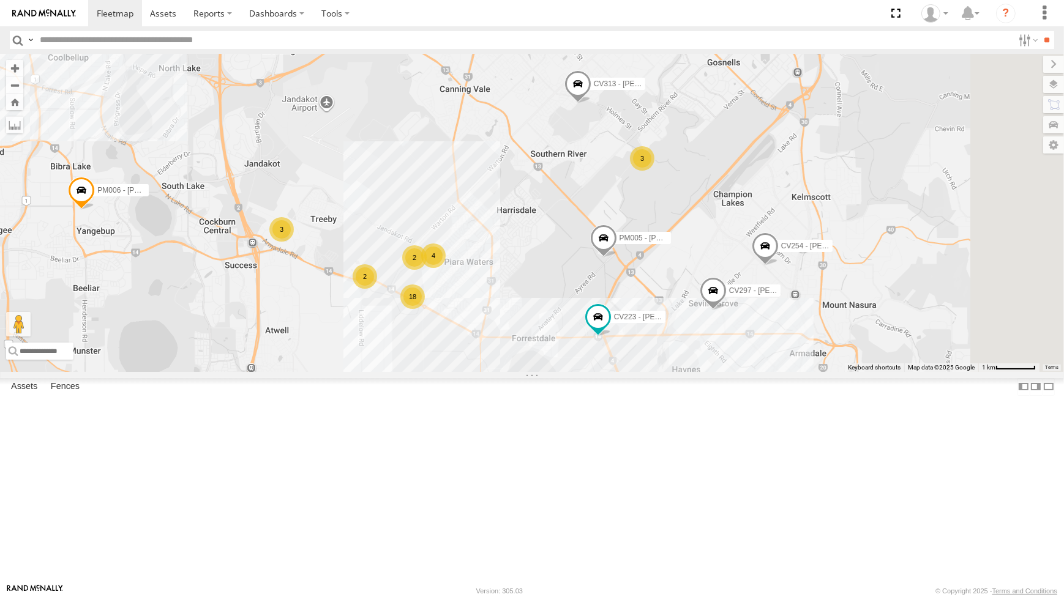
click at [676, 182] on div "CV295 - [PERSON_NAME] CV255 - [PERSON_NAME] CV256 - [PERSON_NAME] TR001 - Compr…" at bounding box center [532, 213] width 1064 height 318
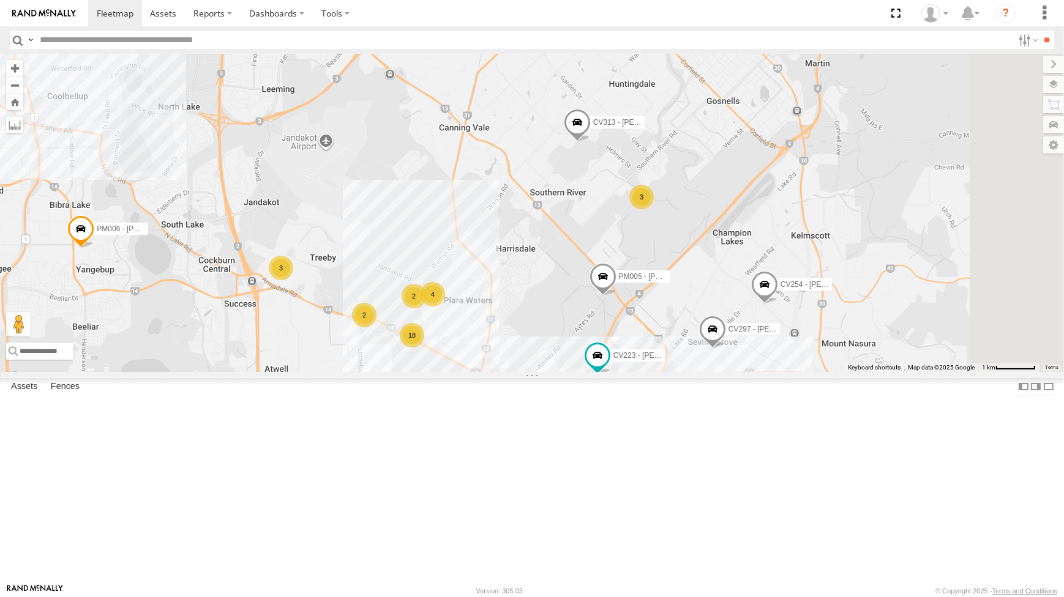
drag, startPoint x: 678, startPoint y: 222, endPoint x: 680, endPoint y: 301, distance: 79.0
click at [680, 301] on div "CV295 - [PERSON_NAME] CV255 - [PERSON_NAME] CV256 - [PERSON_NAME] TR001 - Compr…" at bounding box center [532, 213] width 1064 height 318
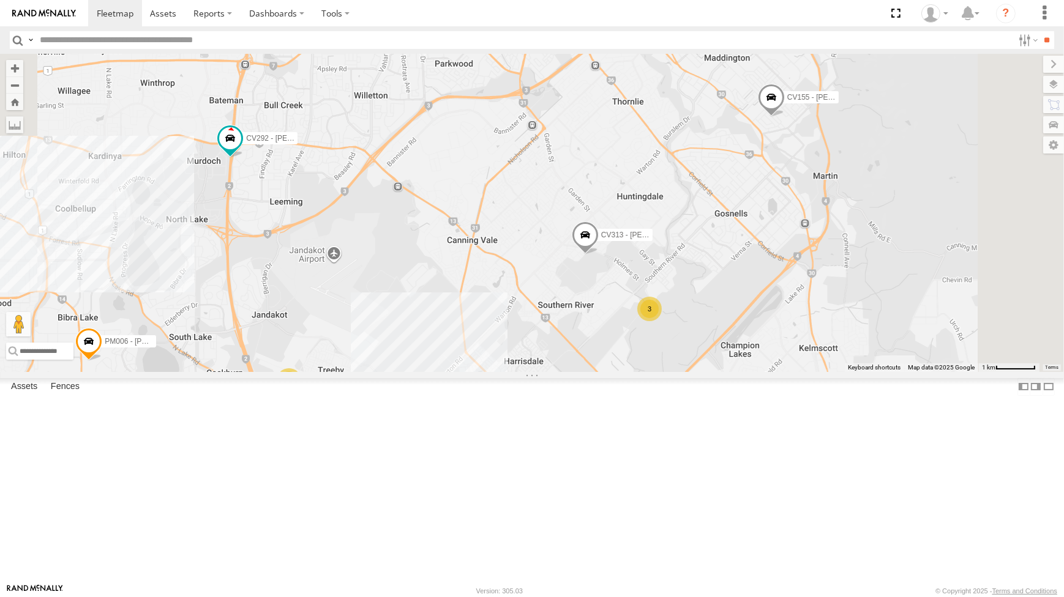
drag, startPoint x: 678, startPoint y: 292, endPoint x: 687, endPoint y: 294, distance: 10.0
click at [687, 293] on div "CV295 - [PERSON_NAME] CV255 - [PERSON_NAME] CV256 - [PERSON_NAME] TR001 - Compr…" at bounding box center [532, 213] width 1064 height 318
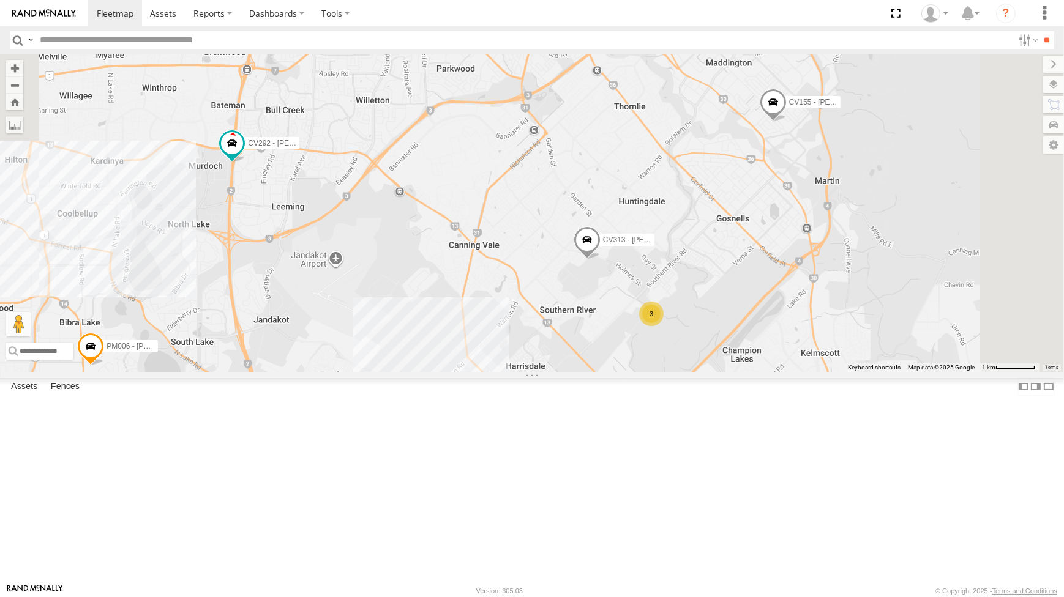
drag, startPoint x: 676, startPoint y: 214, endPoint x: 681, endPoint y: 256, distance: 41.8
click at [674, 225] on div "CV295 - [PERSON_NAME] CV255 - [PERSON_NAME] CV256 - [PERSON_NAME] TR001 - Compr…" at bounding box center [532, 213] width 1064 height 318
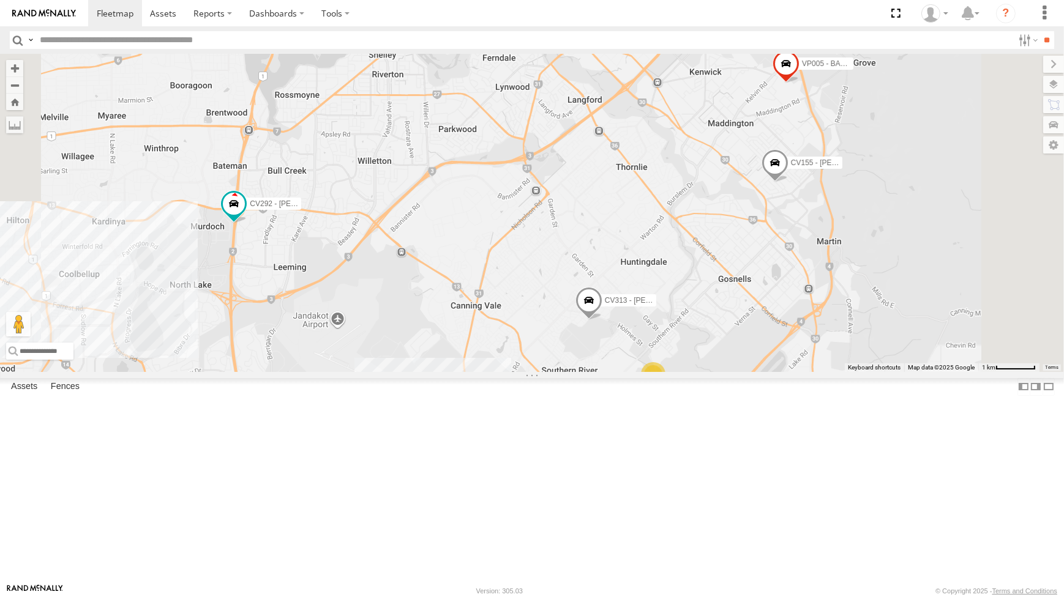
drag
click at [747, 354] on div "CV295 - [PERSON_NAME] CV255 - [PERSON_NAME] CV256 - [PERSON_NAME] TR001 - Compr…" at bounding box center [532, 213] width 1064 height 318
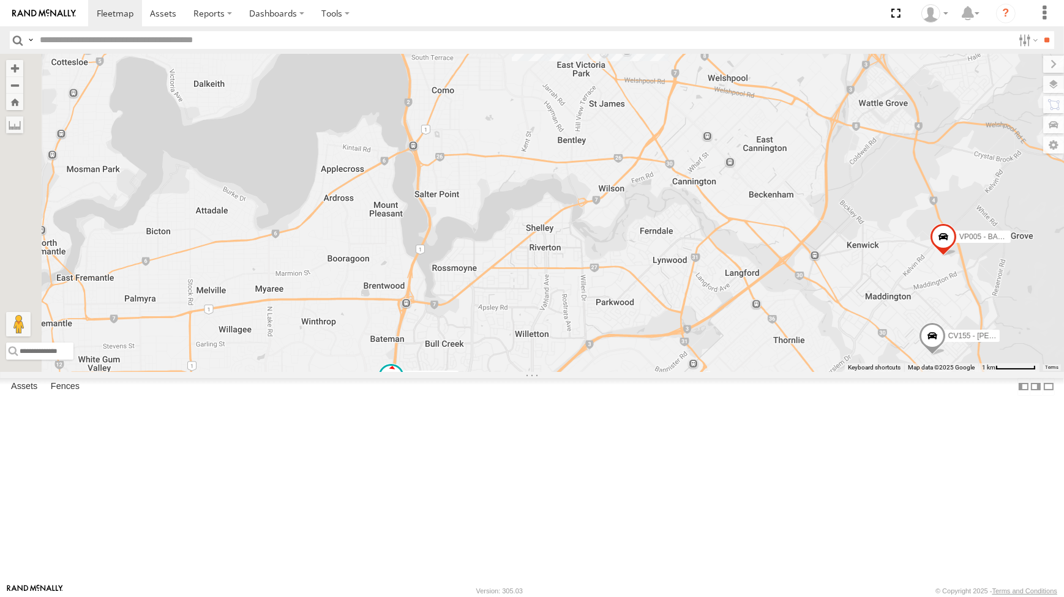
click at [924, 206] on div "CV295 - [PERSON_NAME] CV255 - [PERSON_NAME] CV256 - [PERSON_NAME] TR001 - Compr…" at bounding box center [532, 213] width 1064 height 318
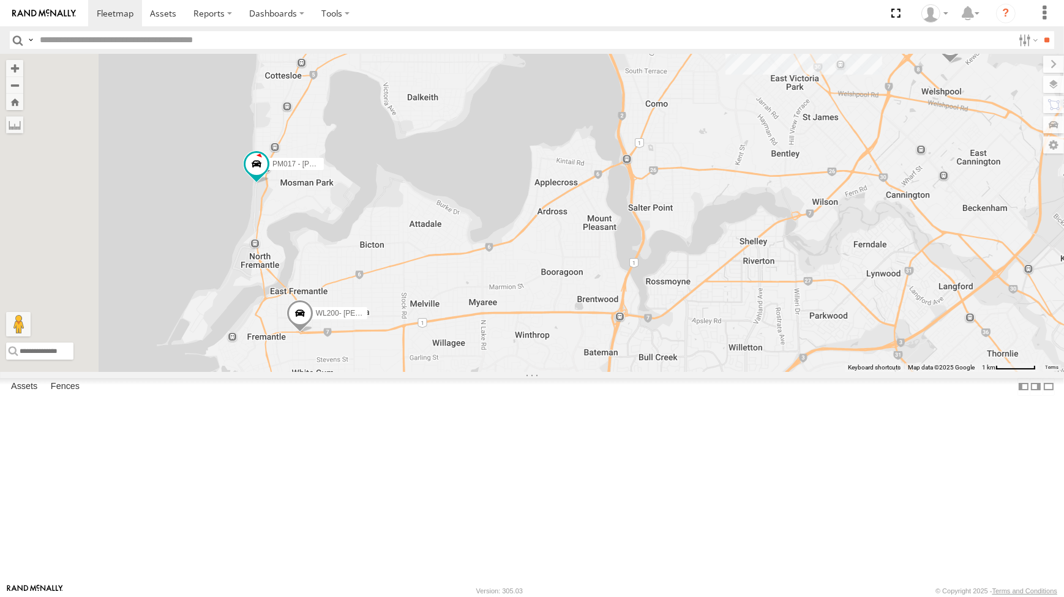
click at [854, 278] on div "CV295 - [PERSON_NAME] CV255 - [PERSON_NAME] CV256 - [PERSON_NAME] TR001 - Compr…" at bounding box center [532, 213] width 1064 height 318
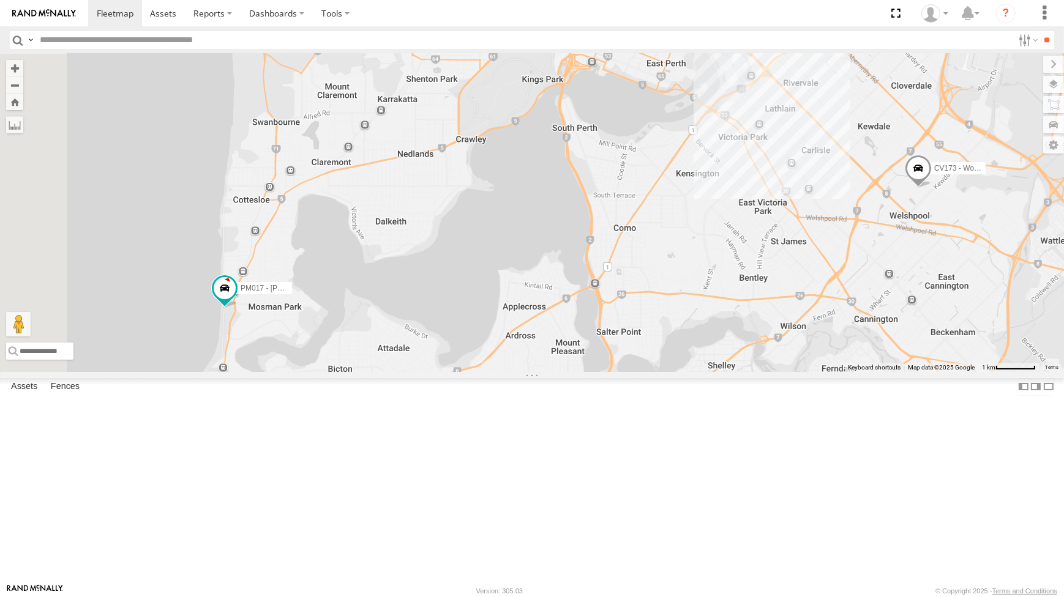
click at [887, 267] on div "CV295 - [PERSON_NAME] CV255 - [PERSON_NAME] CV256 - [PERSON_NAME] TR001 - Compr…" at bounding box center [532, 213] width 1064 height 318
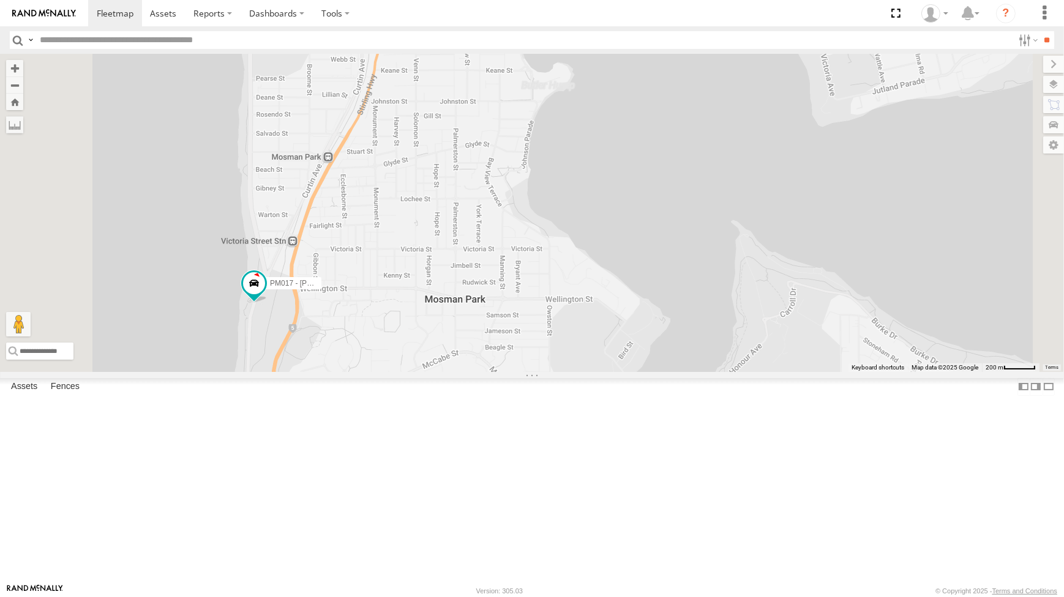
click at [524, 372] on div "CV295 - [PERSON_NAME] CV255 - [PERSON_NAME] CV256 - [PERSON_NAME] TR001 - Compr…" at bounding box center [532, 213] width 1064 height 318
click at [545, 372] on div "CV295 - [PERSON_NAME] CV255 - [PERSON_NAME] CV256 - [PERSON_NAME] TR001 - Compr…" at bounding box center [532, 213] width 1064 height 318
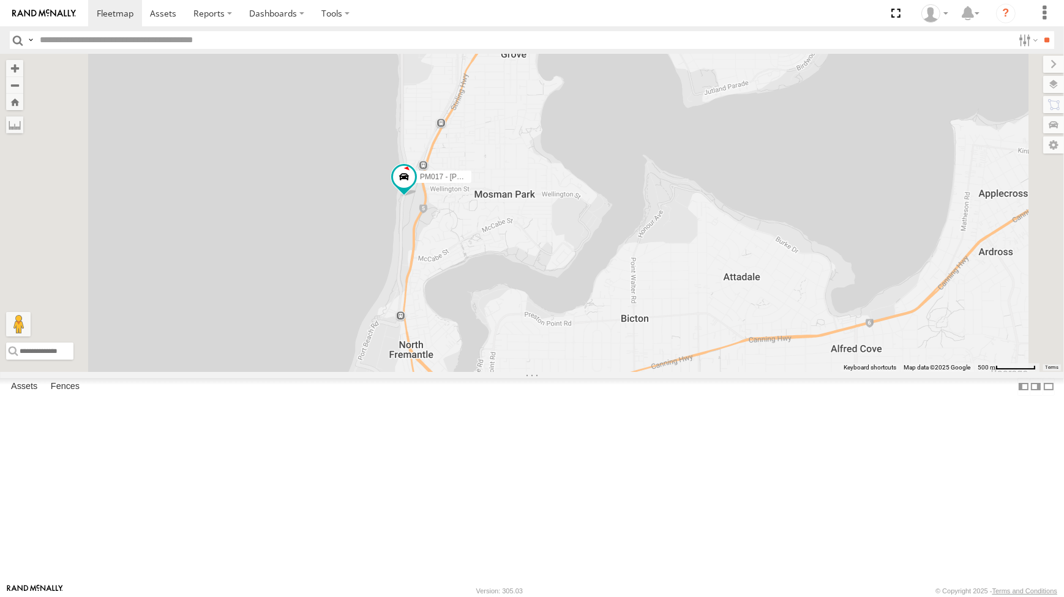
click at [649, 372] on div "CV295 - [PERSON_NAME] CV255 - [PERSON_NAME] CV256 - [PERSON_NAME] TR001 - Compr…" at bounding box center [532, 213] width 1064 height 318
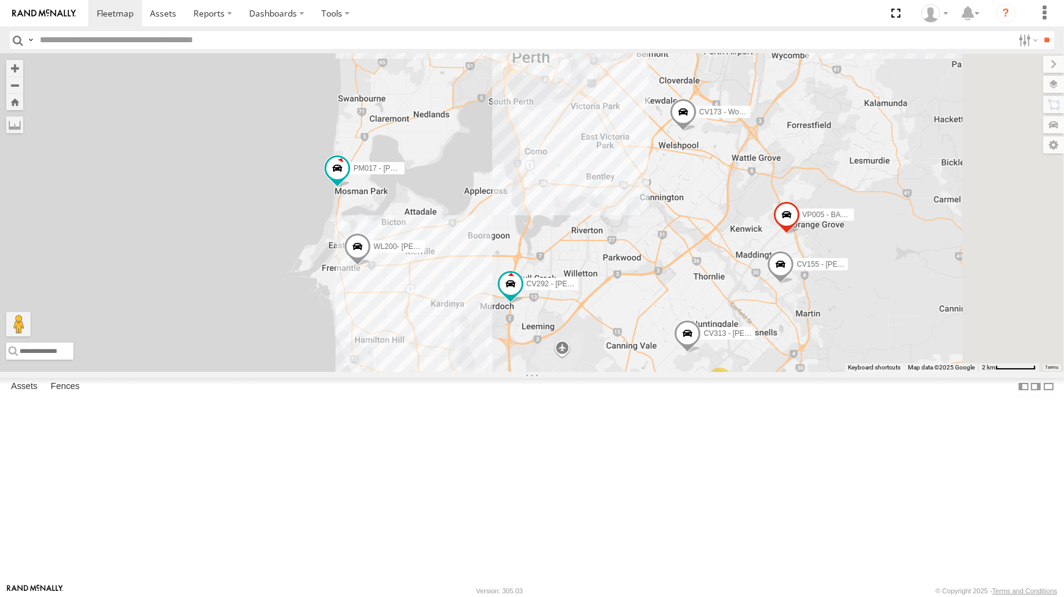
click at [693, 332] on div "CV295 - [PERSON_NAME] CV255 - [PERSON_NAME] CV256 - [PERSON_NAME] TR001 - Compr…" at bounding box center [532, 213] width 1064 height 318
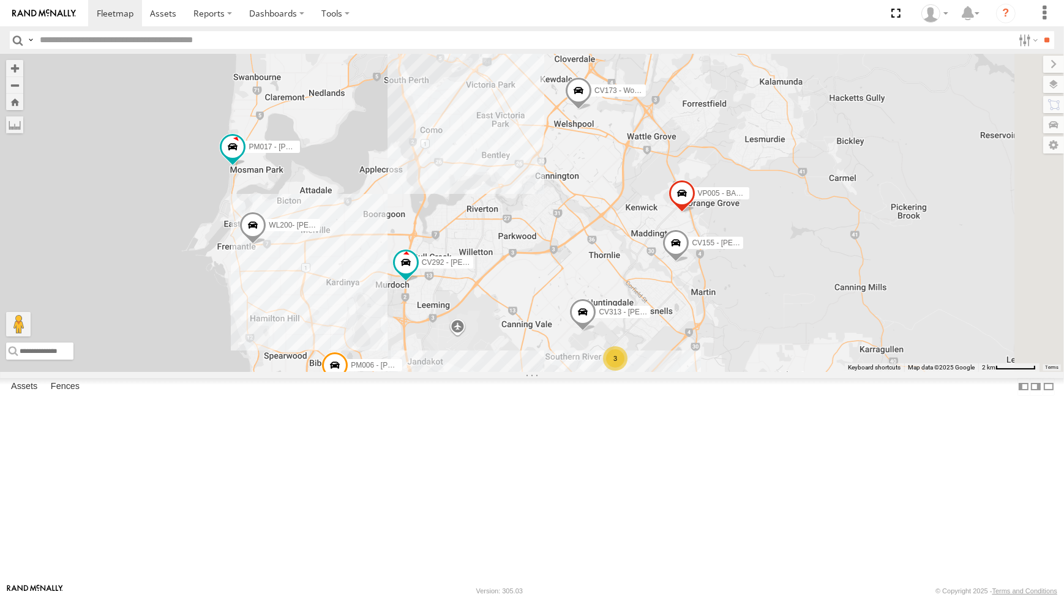
click at [656, 332] on div "CV295 - [PERSON_NAME] CV255 - [PERSON_NAME] CV256 - [PERSON_NAME] TR001 - Compr…" at bounding box center [532, 213] width 1064 height 318
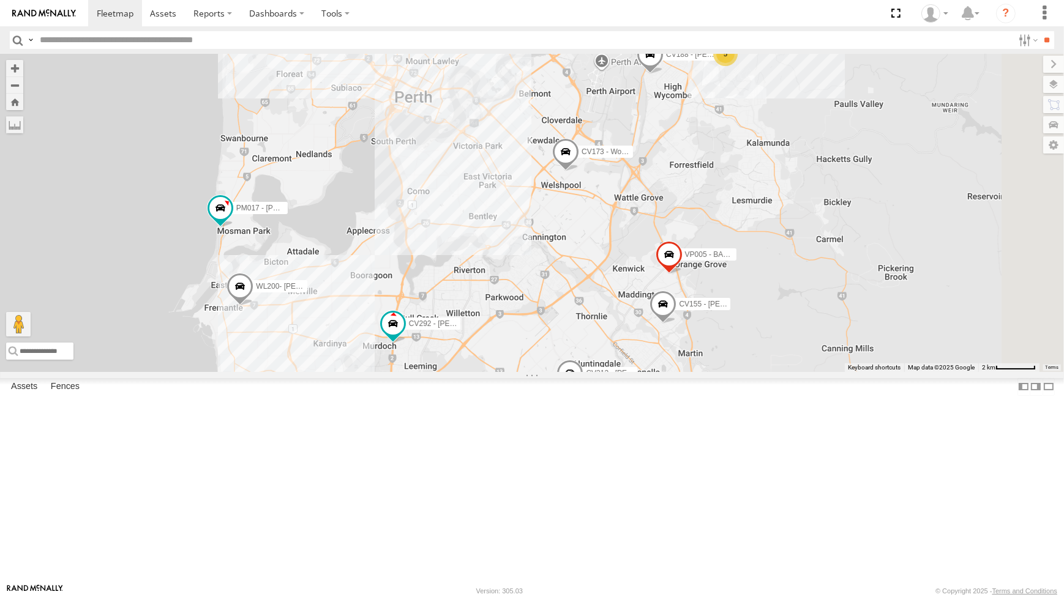
click at [720, 365] on div "CV295 - [PERSON_NAME] CV255 - [PERSON_NAME] CV256 - [PERSON_NAME] TR001 - Compr…" at bounding box center [532, 213] width 1064 height 318
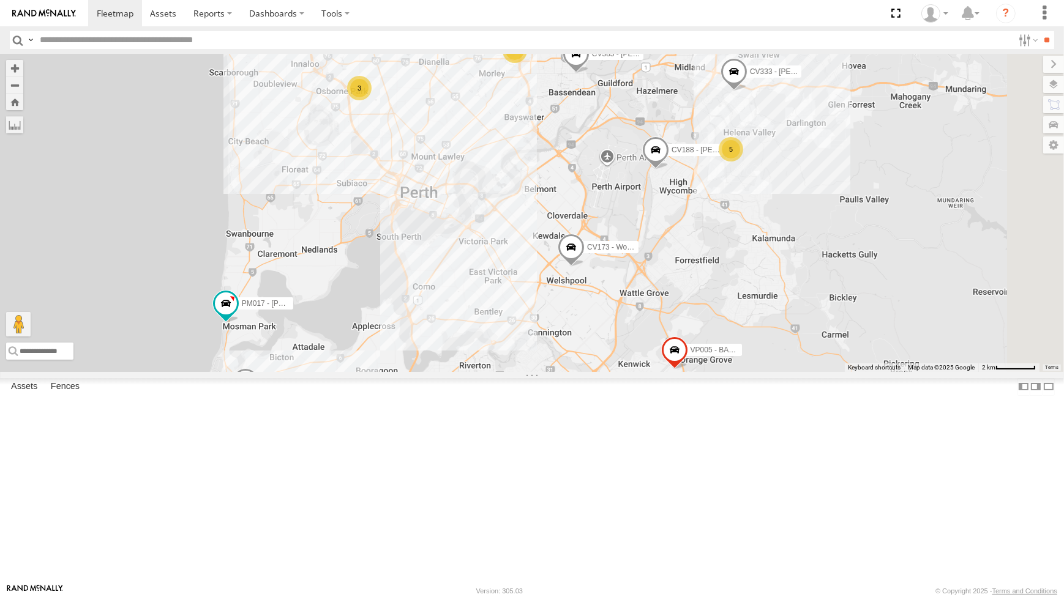
click at [711, 372] on div "CV295 - [PERSON_NAME] CV255 - [PERSON_NAME] CV256 - [PERSON_NAME] TR001 - Compr…" at bounding box center [532, 213] width 1064 height 318
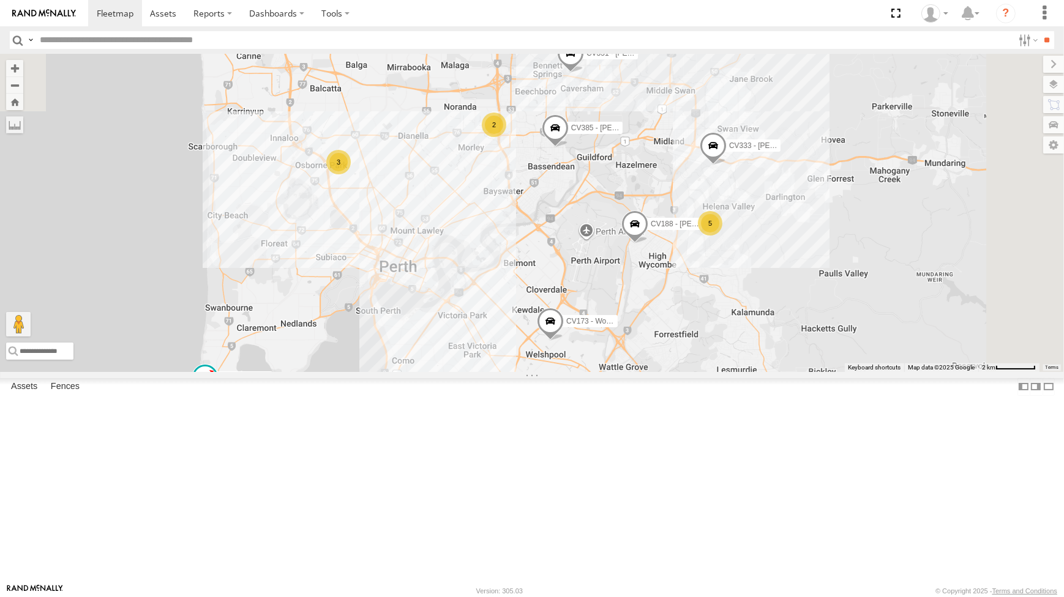
click at [569, 148] on span at bounding box center [555, 130] width 27 height 33
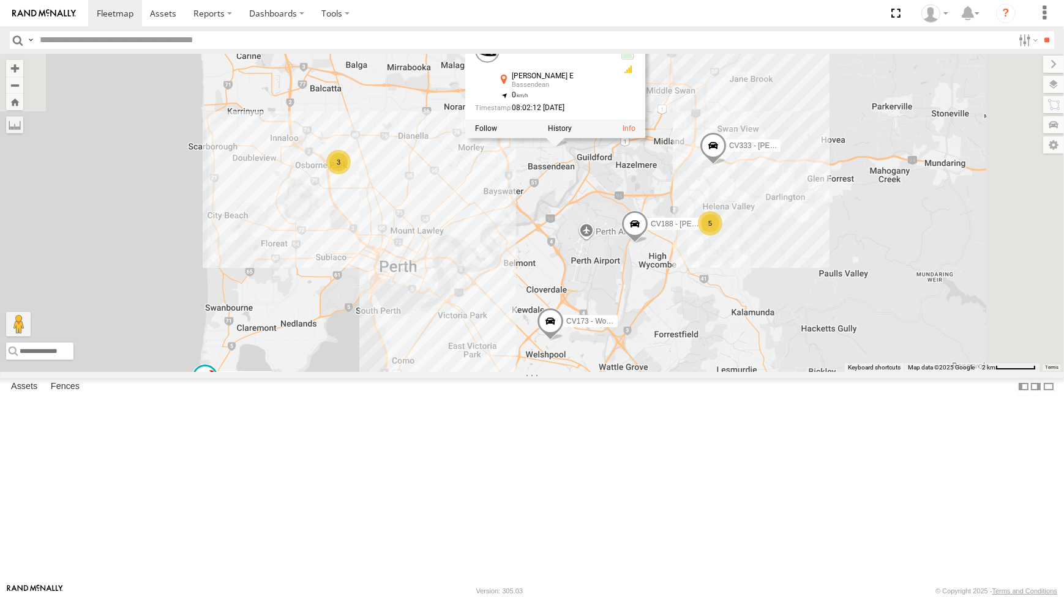
click at [665, 288] on div "CV295 - [PERSON_NAME] CV255 - [PERSON_NAME] CV256 - [PERSON_NAME] TR001 - Compr…" at bounding box center [532, 213] width 1064 height 318
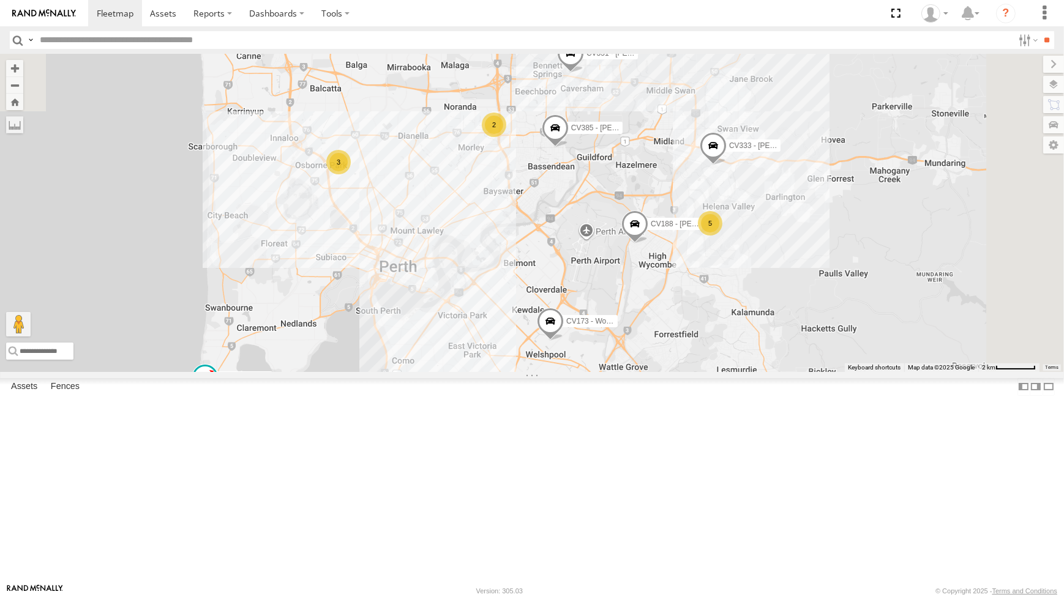
click at [758, 279] on div "CV295 - [PERSON_NAME] CV255 - [PERSON_NAME] CV256 - [PERSON_NAME] TR001 - Compr…" at bounding box center [532, 213] width 1064 height 318
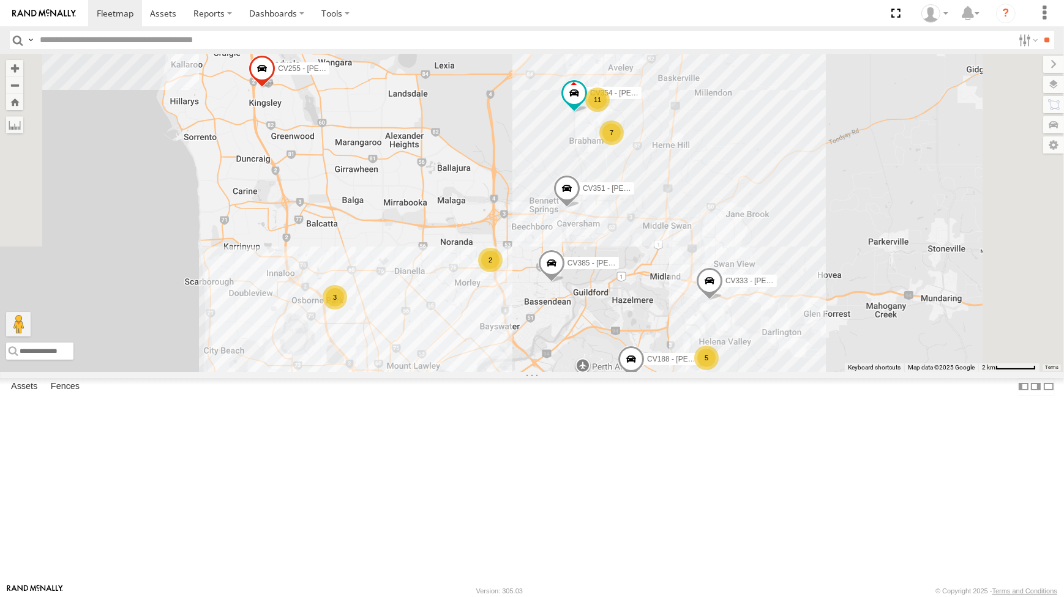
click at [777, 372] on div "CV295 - [PERSON_NAME] CV255 - [PERSON_NAME] CV256 - [PERSON_NAME] TR001 - Compr…" at bounding box center [532, 213] width 1064 height 318
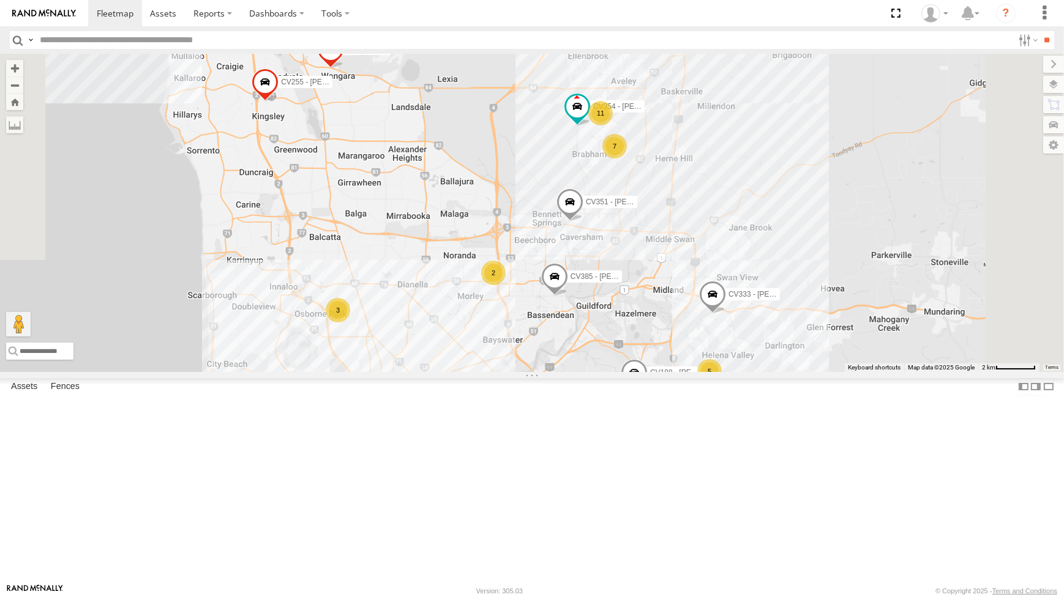
click at [671, 310] on div "CV295 - [PERSON_NAME] CV255 - [PERSON_NAME] CV256 - [PERSON_NAME] TR001 - Compr…" at bounding box center [532, 213] width 1064 height 318
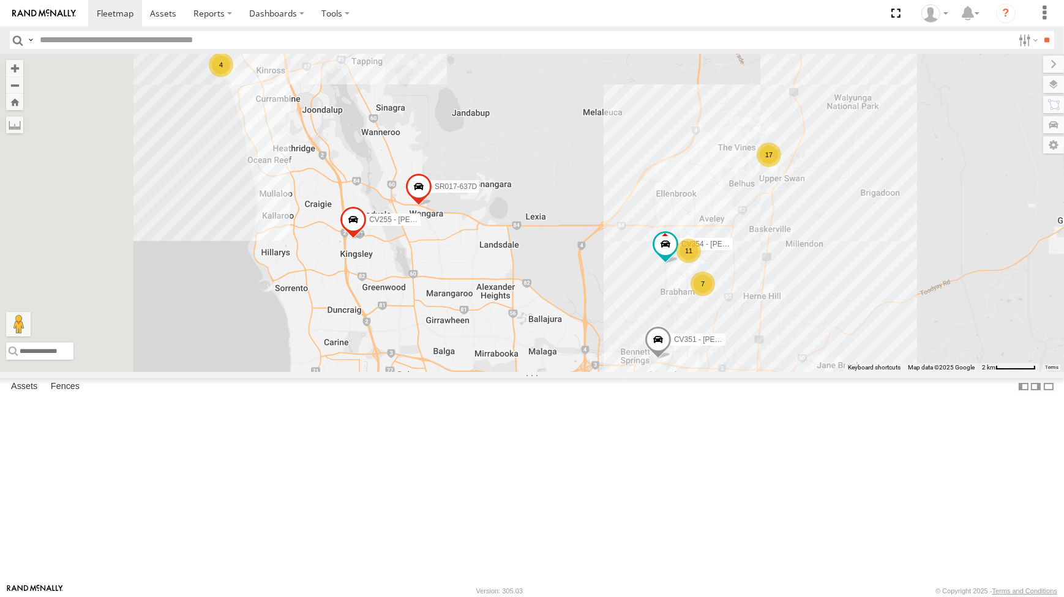
click at [742, 220] on div "CV295 - [PERSON_NAME] CV255 - [PERSON_NAME] CV256 - [PERSON_NAME] TR001 - Compr…" at bounding box center [532, 213] width 1064 height 318
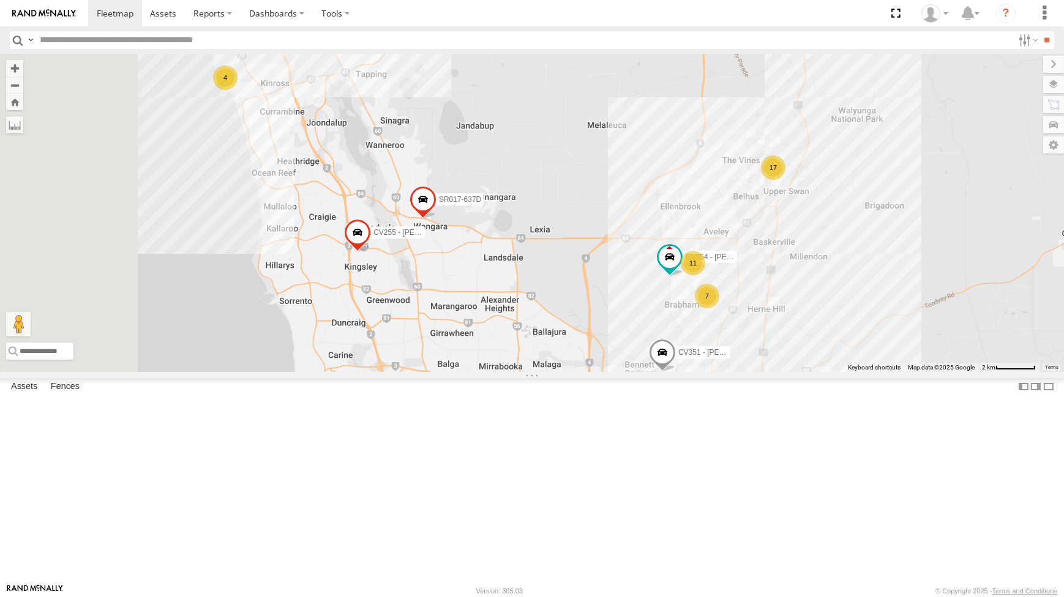
click at [747, 278] on div "CV295 - [PERSON_NAME] CV255 - [PERSON_NAME] CV256 - [PERSON_NAME] TR001 - Compr…" at bounding box center [532, 213] width 1064 height 318
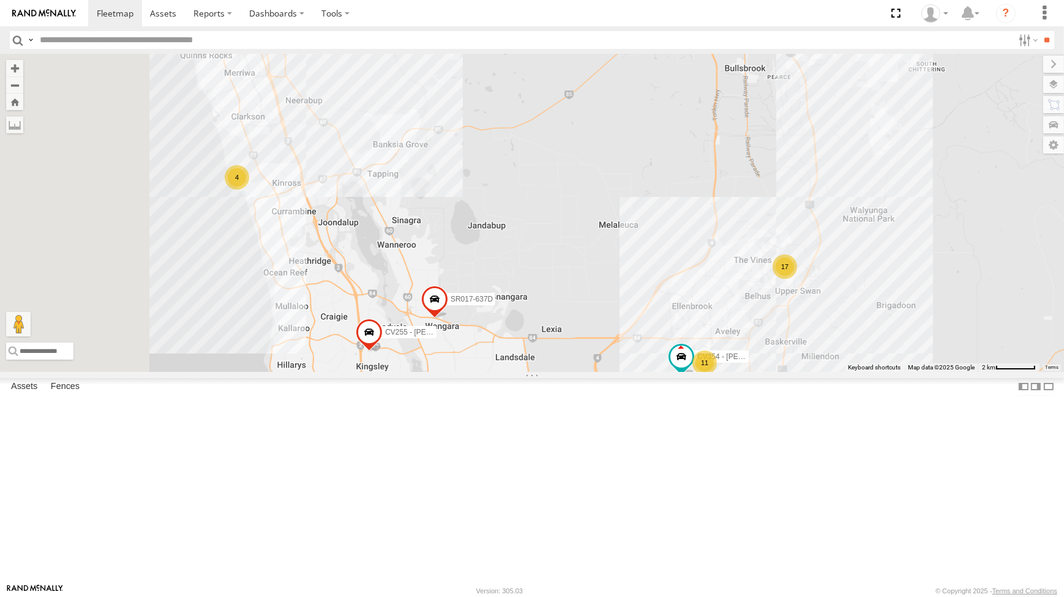
click at [753, 322] on div "CV295 - [PERSON_NAME] CV255 - [PERSON_NAME] CV256 - [PERSON_NAME] TR001 - Compr…" at bounding box center [532, 213] width 1064 height 318
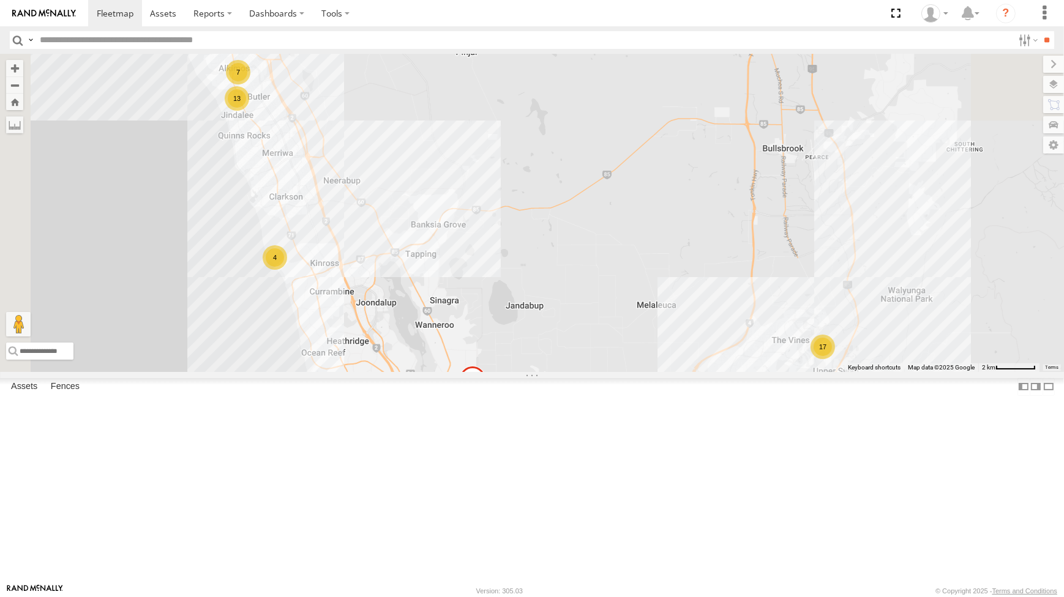
click at [817, 372] on div "CV295 - [PERSON_NAME] CV255 - [PERSON_NAME] CV256 - [PERSON_NAME] TR001 - Compr…" at bounding box center [532, 213] width 1064 height 318
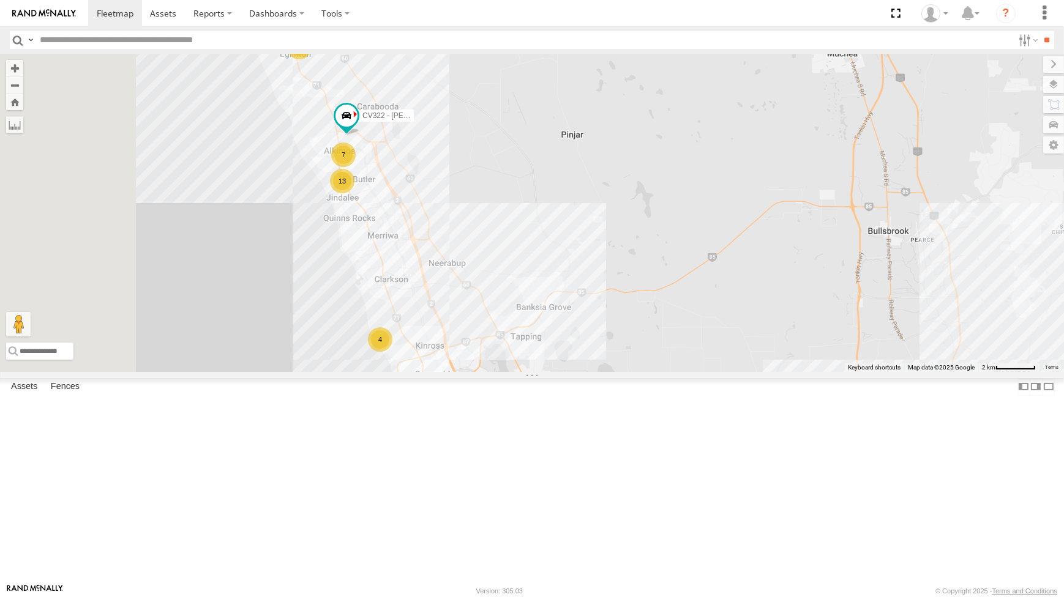
click at [671, 296] on div "CV295 - [PERSON_NAME] CV255 - [PERSON_NAME] CV256 - [PERSON_NAME] TR001 - Compr…" at bounding box center [532, 213] width 1064 height 318
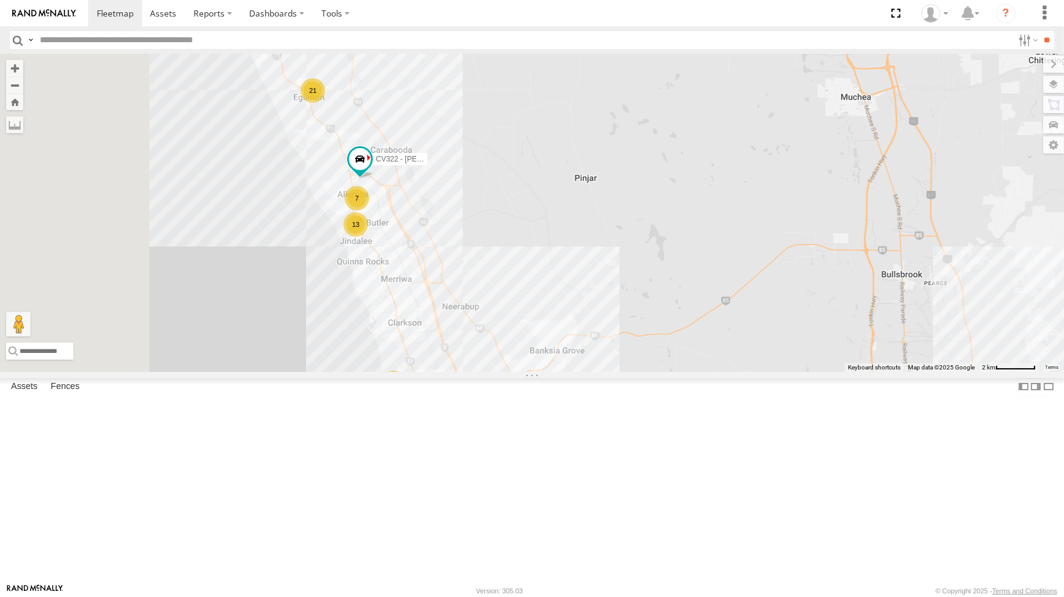
click at [716, 349] on div "CV295 - [PERSON_NAME] CV255 - [PERSON_NAME] CV256 - [PERSON_NAME] TR001 - Compr…" at bounding box center [532, 213] width 1064 height 318
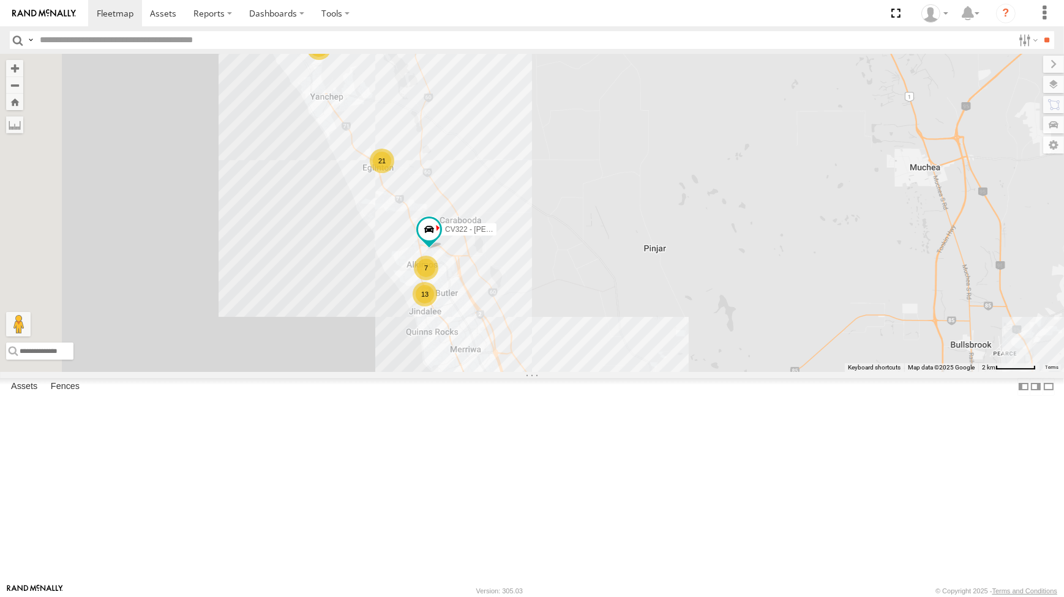
click at [760, 356] on div "CV295 - [PERSON_NAME] CV255 - [PERSON_NAME] CV256 - [PERSON_NAME] TR001 - Compr…" at bounding box center [532, 213] width 1064 height 318
drag, startPoint x: 750, startPoint y: 265, endPoint x: 742, endPoint y: 326, distance: 61.7
click at [745, 255] on div "6 21 13 2 6 4" at bounding box center [532, 213] width 1064 height 318
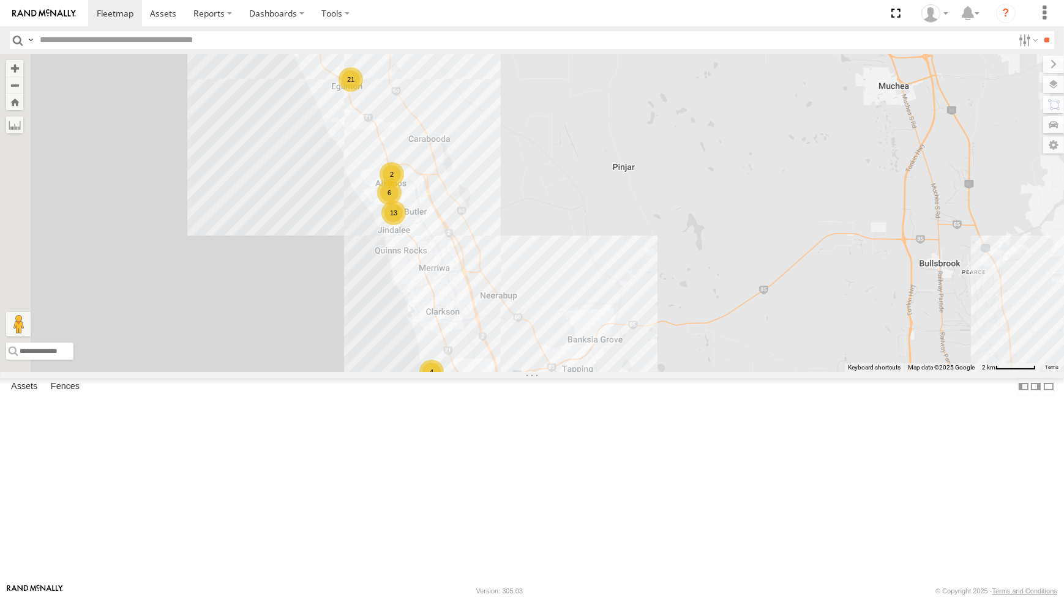
drag, startPoint x: 717, startPoint y: 319, endPoint x: 666, endPoint y: 176, distance: 152.5
click at [665, 163] on div "6 21 13 2 6 4" at bounding box center [532, 213] width 1064 height 318
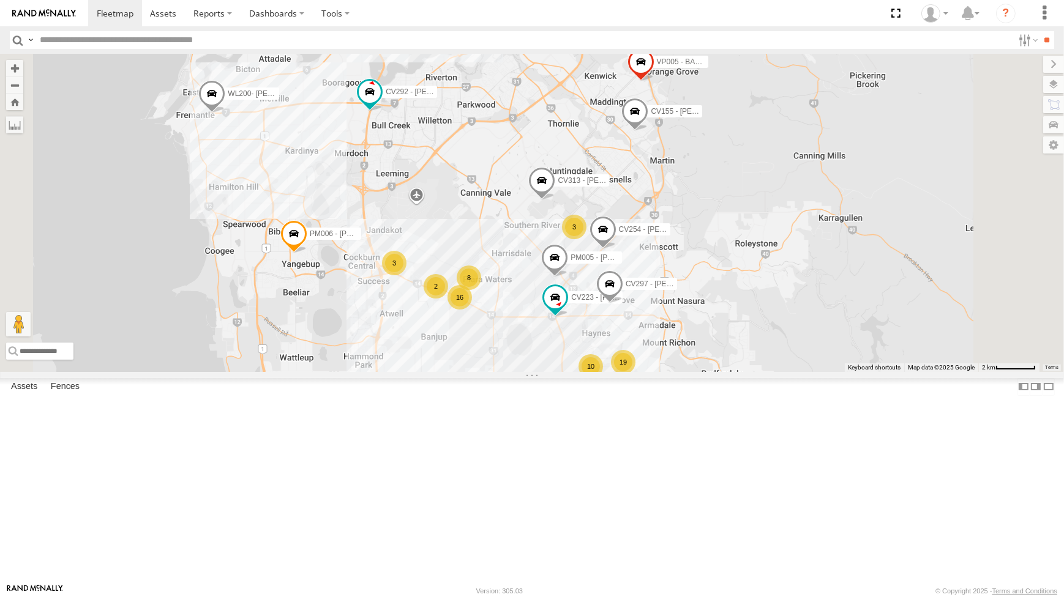
drag, startPoint x: 687, startPoint y: 400, endPoint x: 700, endPoint y: 346, distance: 56.0
click at [700, 345] on div "6 21 13 2 6 4 3 8 PM017 - [PERSON_NAME] 10 16 19 10 CV254 - [PERSON_NAME] CV274…" at bounding box center [532, 213] width 1064 height 318
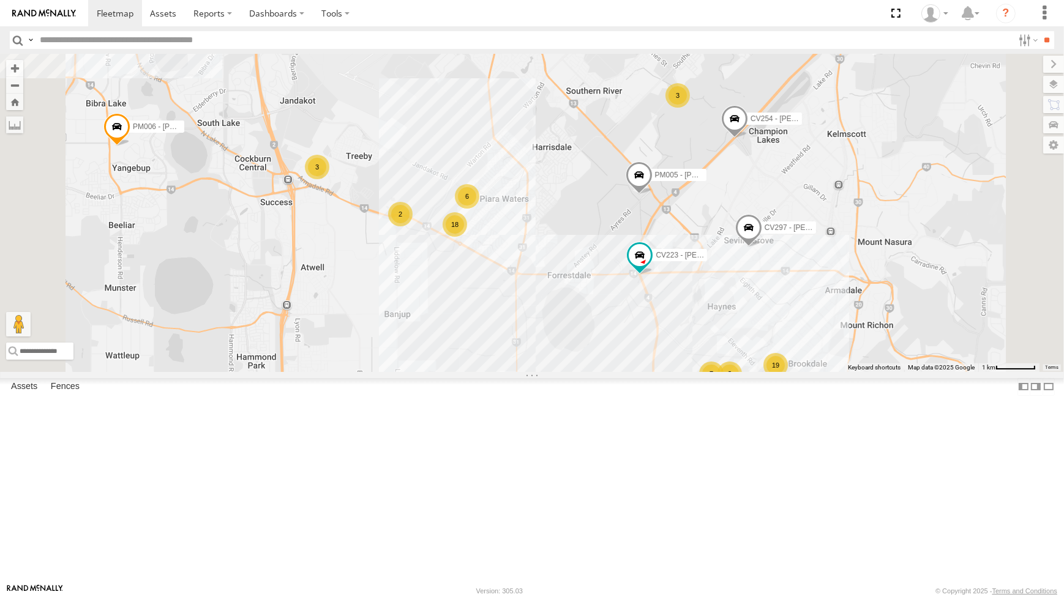
drag, startPoint x: 655, startPoint y: 163, endPoint x: 734, endPoint y: 162, distance: 79.6
click at [731, 160] on div "PM017 - [PERSON_NAME] CV254 - [PERSON_NAME] CV274 - [PERSON_NAME] VP005 - BA100…" at bounding box center [532, 213] width 1064 height 318
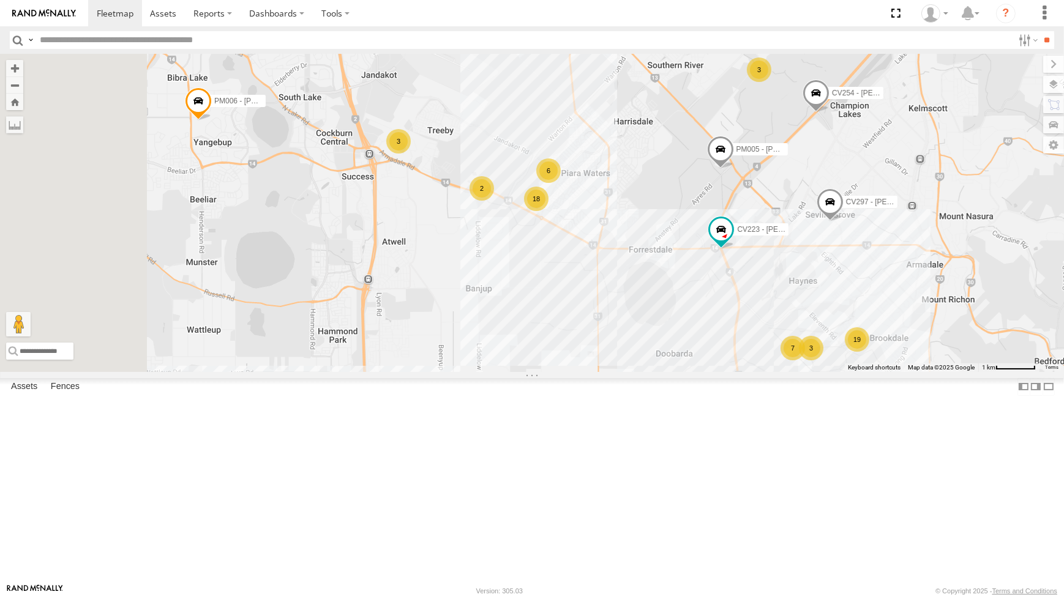
click at [704, 200] on div "PM017 - [PERSON_NAME] CV254 - [PERSON_NAME] CV274 - [PERSON_NAME] VP005 - BA100…" at bounding box center [532, 213] width 1064 height 318
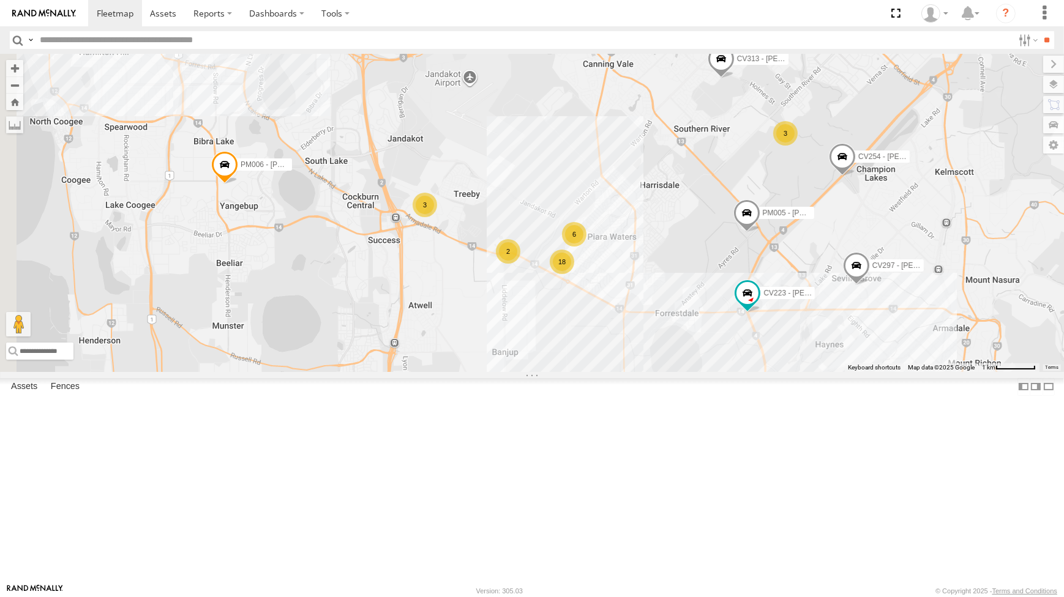
drag, startPoint x: 601, startPoint y: 208, endPoint x: 663, endPoint y: 261, distance: 81.7
click at [649, 268] on div "PM017 - [PERSON_NAME] CV254 - [PERSON_NAME] CV274 - [PERSON_NAME] VP005 - BA100…" at bounding box center [532, 213] width 1064 height 318
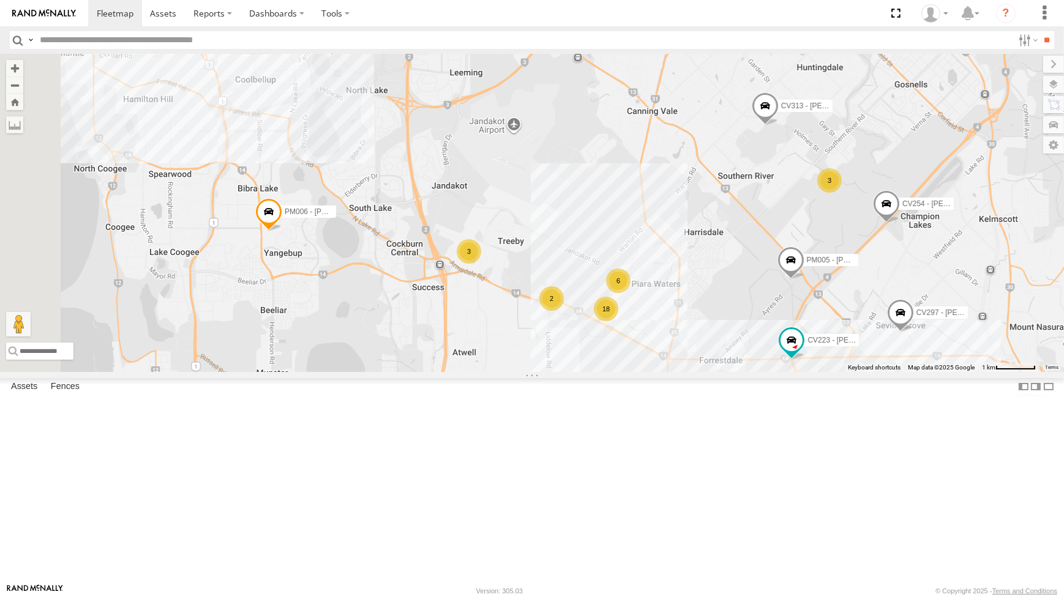
drag, startPoint x: 727, startPoint y: 240, endPoint x: 730, endPoint y: 280, distance: 40.5
click at [728, 285] on div "PM017 - [PERSON_NAME] CV254 - [PERSON_NAME] CV274 - [PERSON_NAME] VP005 - BA100…" at bounding box center [532, 213] width 1064 height 318
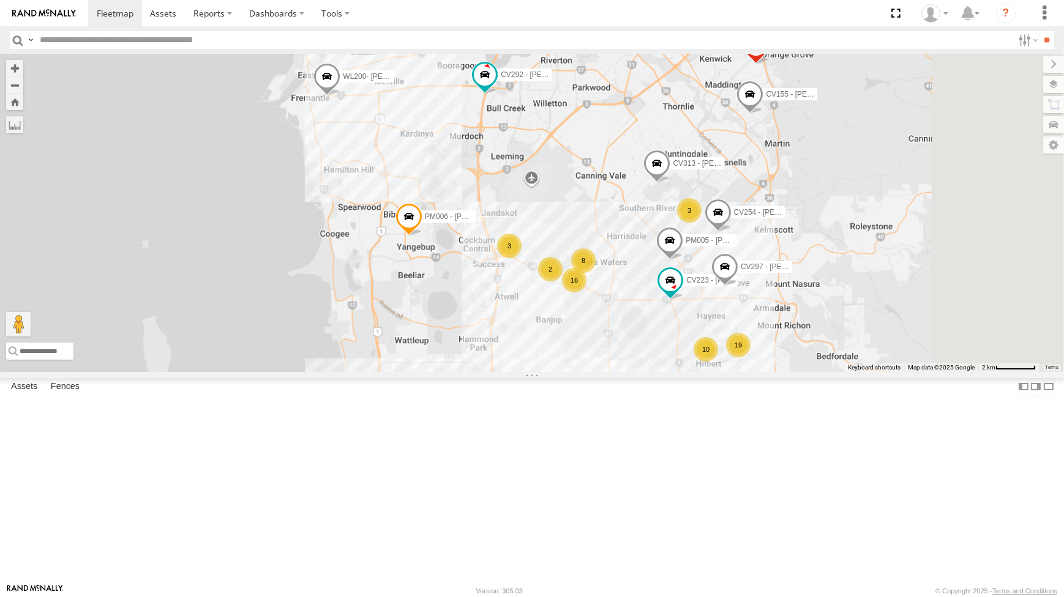
click at [823, 178] on div "PM017 - [PERSON_NAME] CV254 - [PERSON_NAME] CV274 - [PERSON_NAME] VP005 - BA100…" at bounding box center [532, 213] width 1064 height 318
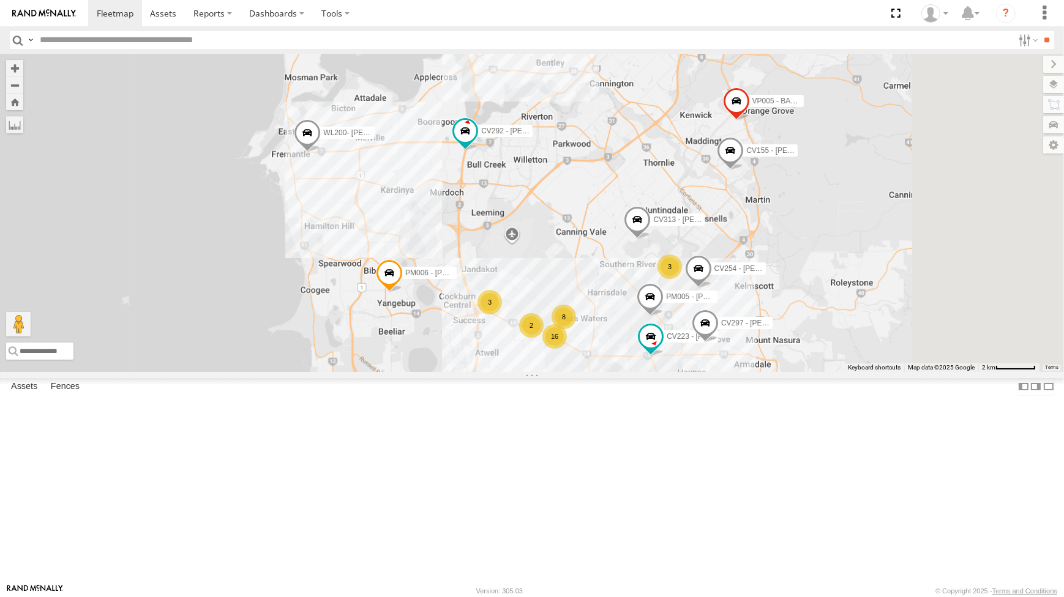
drag, startPoint x: 724, startPoint y: 202, endPoint x: 719, endPoint y: 245, distance: 43.7
click at [718, 249] on div "PM017 - [PERSON_NAME] CV254 - [PERSON_NAME] CV274 - [PERSON_NAME] VP005 - BA100…" at bounding box center [532, 213] width 1064 height 318
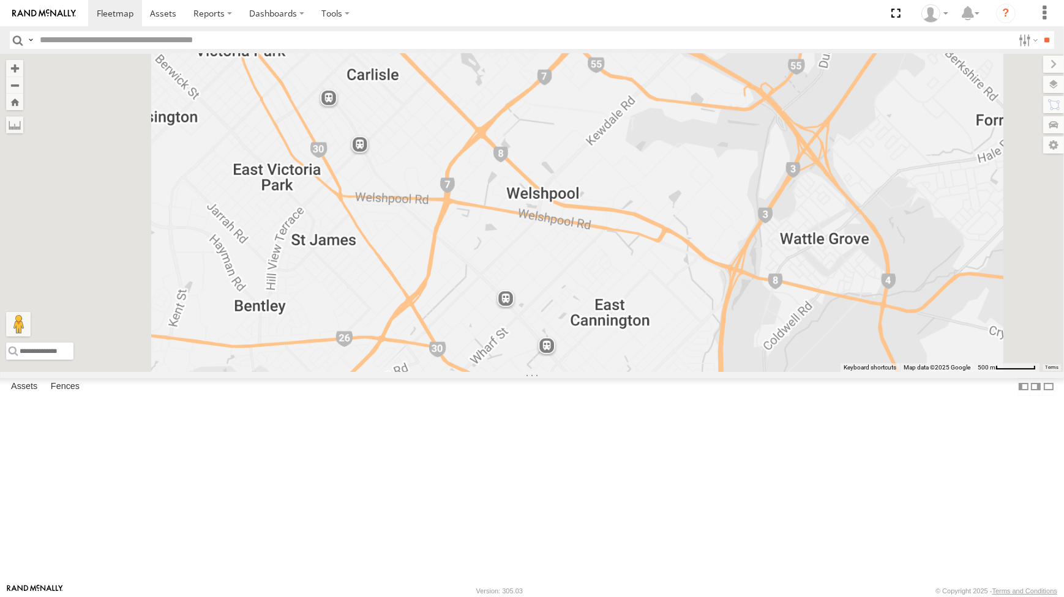
drag, startPoint x: 765, startPoint y: 239, endPoint x: 752, endPoint y: 275, distance: 37.8
click at [762, 285] on div "PM017 - [PERSON_NAME] CV254 - [PERSON_NAME] CV274 - [PERSON_NAME] VP005 - BA100…" at bounding box center [532, 213] width 1064 height 318
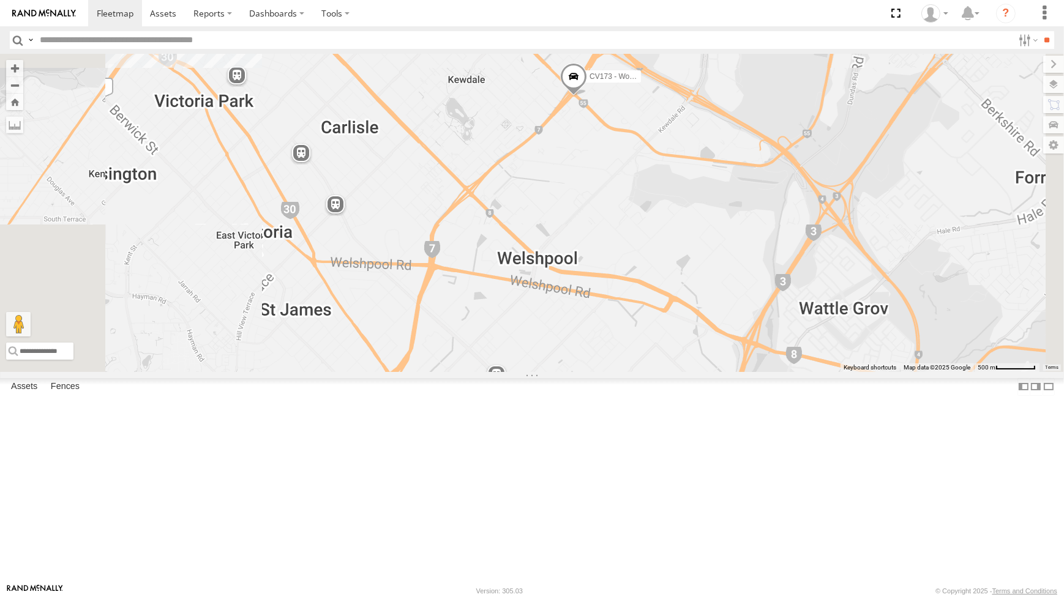
click at [587, 96] on span at bounding box center [573, 79] width 27 height 33
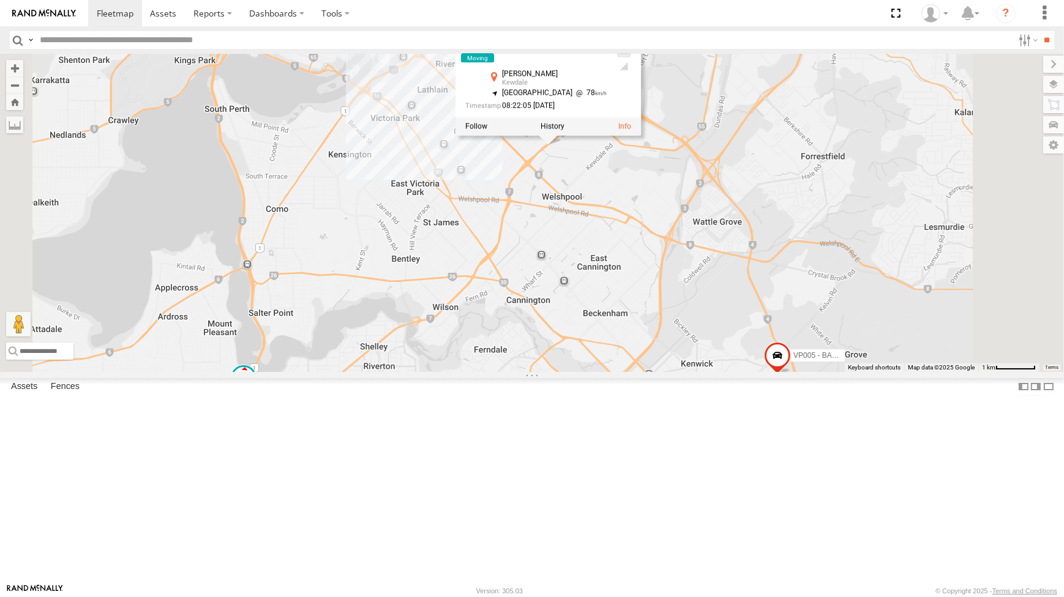
drag, startPoint x: 615, startPoint y: 514, endPoint x: 627, endPoint y: 502, distance: 17.3
click at [627, 372] on div "PM017 - [PERSON_NAME] CV254 - [PERSON_NAME] CV274 - [PERSON_NAME] VP005 - BA100…" at bounding box center [532, 213] width 1064 height 318
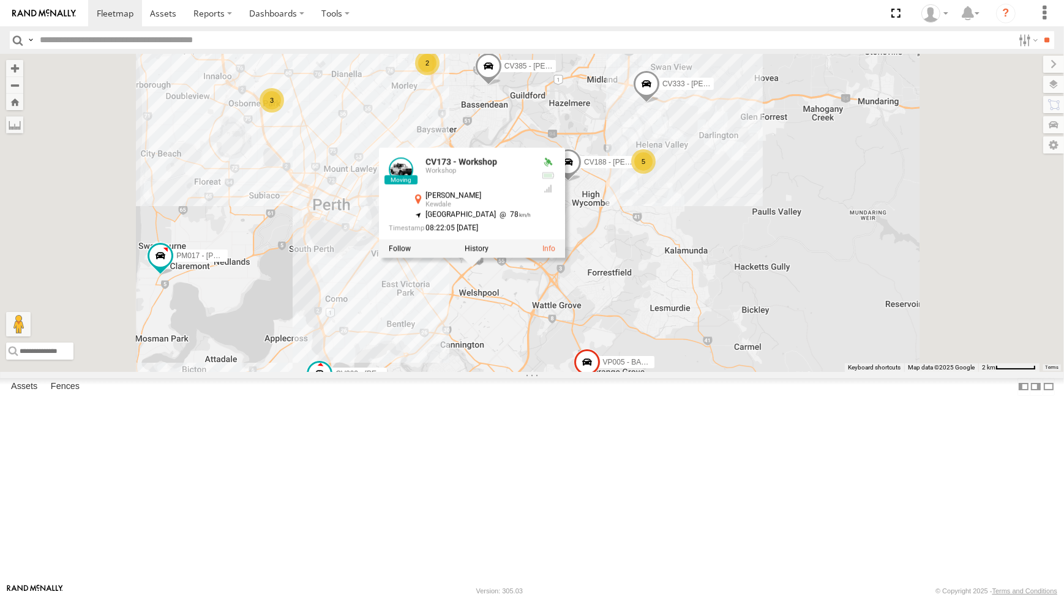
click at [490, 372] on div "PM017 - [PERSON_NAME] CV254 - [PERSON_NAME] CV274 - [PERSON_NAME] VP005 - BA100…" at bounding box center [532, 213] width 1064 height 318
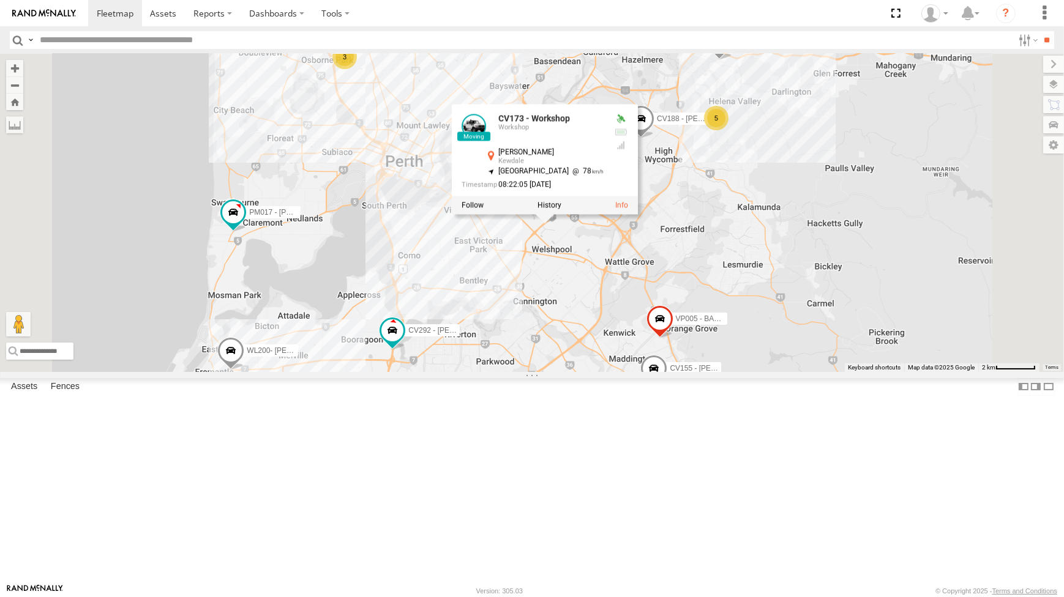
drag, startPoint x: 491, startPoint y: 500, endPoint x: 575, endPoint y: 460, distance: 92.8
click at [575, 372] on div "PM017 - [PERSON_NAME] CV254 - [PERSON_NAME] CV274 - [PERSON_NAME] VP005 - BA100…" at bounding box center [532, 213] width 1064 height 318
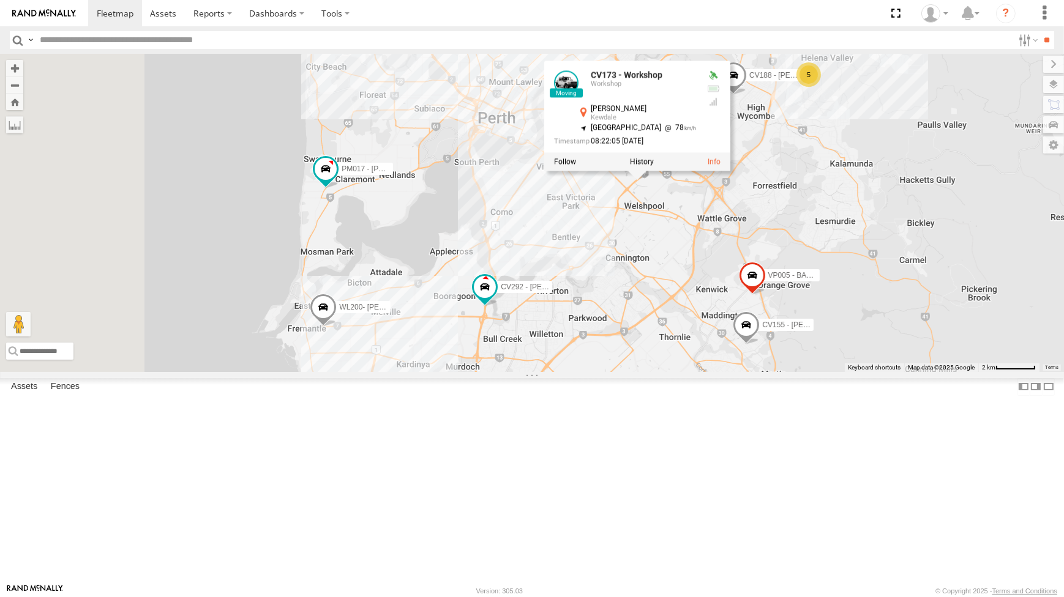
click at [627, 372] on div "PM017 - [PERSON_NAME] CV254 - [PERSON_NAME] CV274 - [PERSON_NAME] VP005 - BA100…" at bounding box center [532, 213] width 1064 height 318
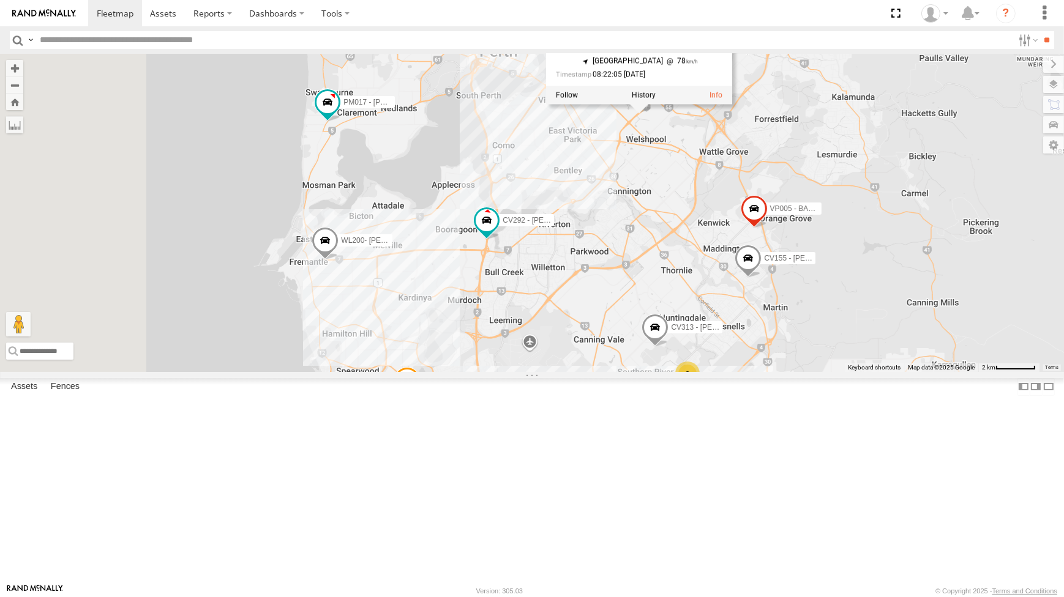
drag, startPoint x: 668, startPoint y: 445, endPoint x: 668, endPoint y: 398, distance: 46.5
click at [668, 372] on div "PM017 - [PERSON_NAME] CV254 - [PERSON_NAME] CV274 - [PERSON_NAME] VP005 - BA100…" at bounding box center [532, 213] width 1064 height 318
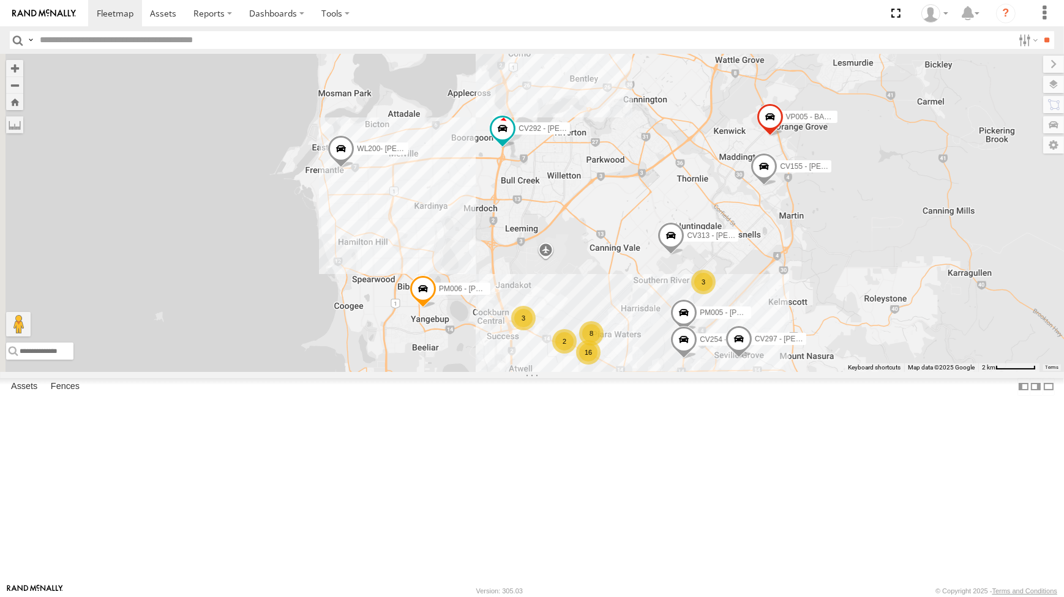
drag, startPoint x: 723, startPoint y: 439, endPoint x: 735, endPoint y: 404, distance: 37.0
click at [735, 372] on div "PM017 - [PERSON_NAME] CV254 - [PERSON_NAME] CV274 - [PERSON_NAME] VP005 - BA100…" at bounding box center [532, 213] width 1064 height 318
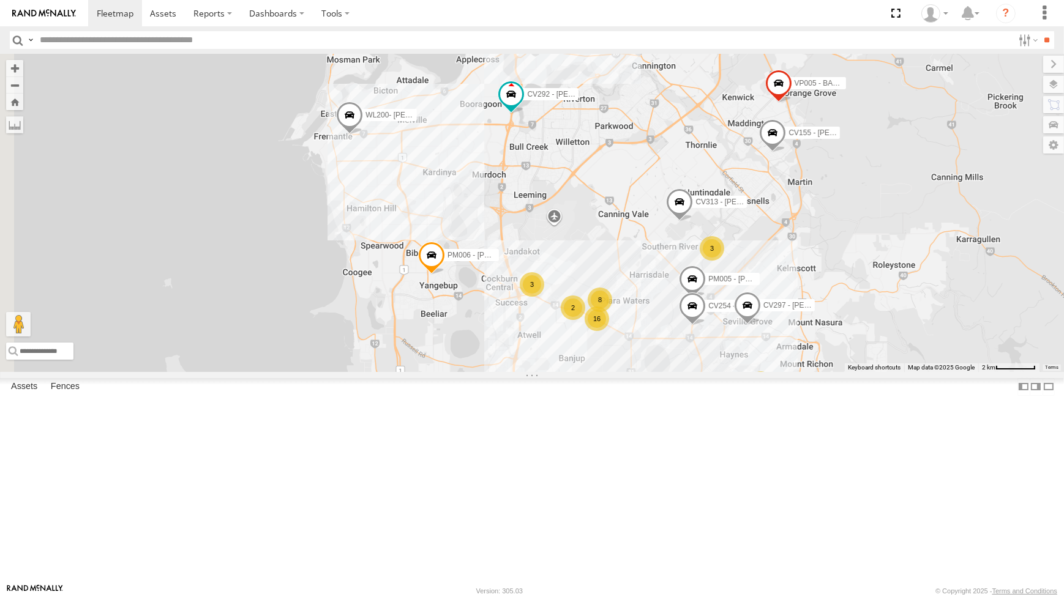
drag, startPoint x: 611, startPoint y: 383, endPoint x: 607, endPoint y: 377, distance: 7.0
click at [607, 372] on div "PM017 - [PERSON_NAME] CV254 - [PERSON_NAME] CV274 - [PERSON_NAME] VP005 - BA100…" at bounding box center [532, 213] width 1064 height 318
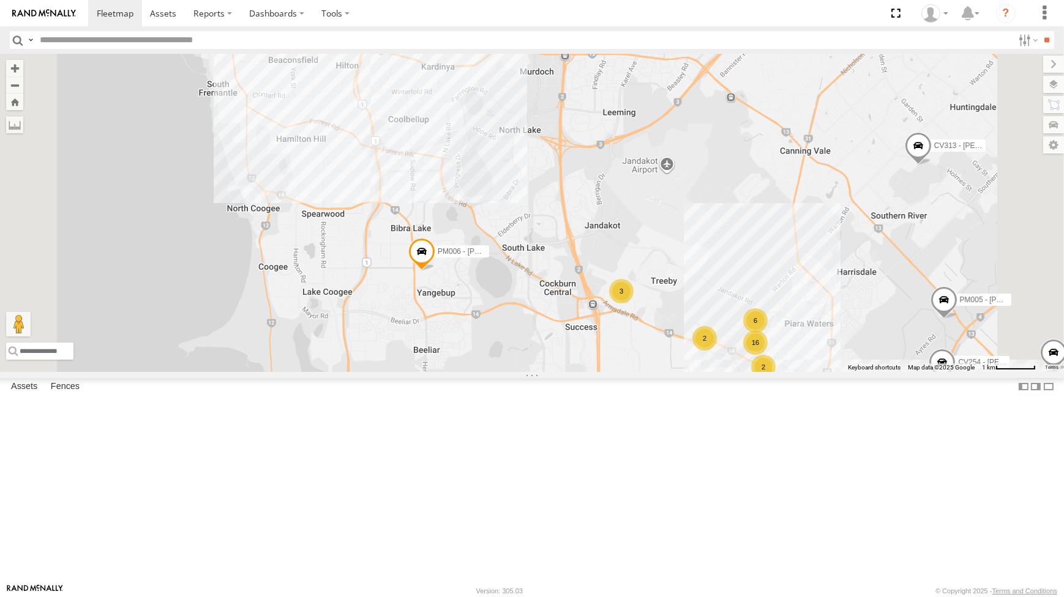
drag, startPoint x: 774, startPoint y: 441, endPoint x: 767, endPoint y: 438, distance: 8.0
click at [767, 372] on div "PM017 - [PERSON_NAME] CV254 - [PERSON_NAME] CV274 - [PERSON_NAME] VP005 - BA100…" at bounding box center [532, 213] width 1064 height 318
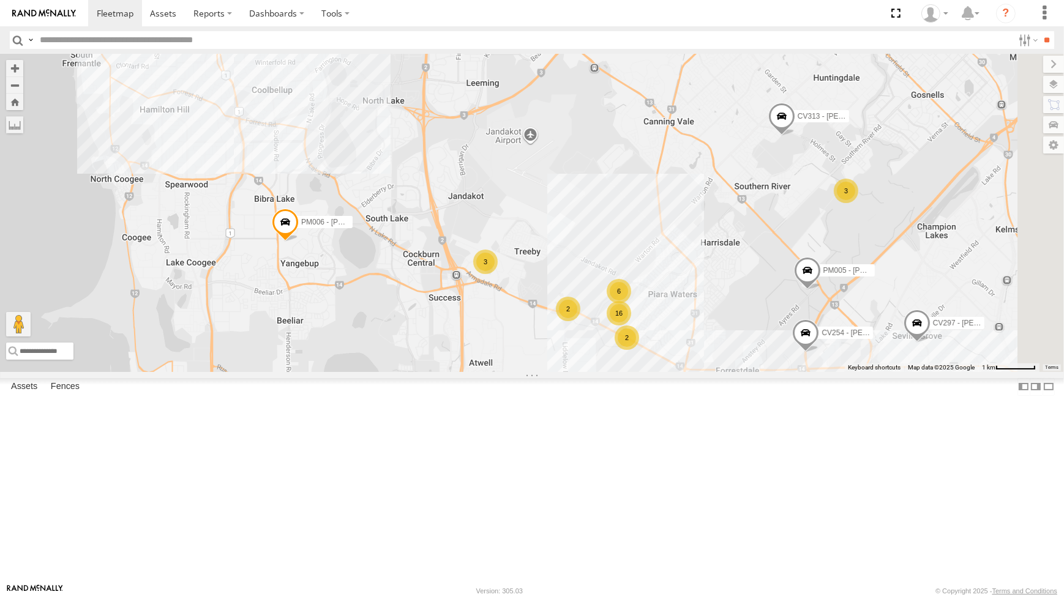
drag, startPoint x: 712, startPoint y: 471, endPoint x: 679, endPoint y: 471, distance: 33.1
click at [679, 372] on div "PM017 - [PERSON_NAME] CV254 - [PERSON_NAME] CV274 - [PERSON_NAME] VP005 - BA100…" at bounding box center [532, 213] width 1064 height 318
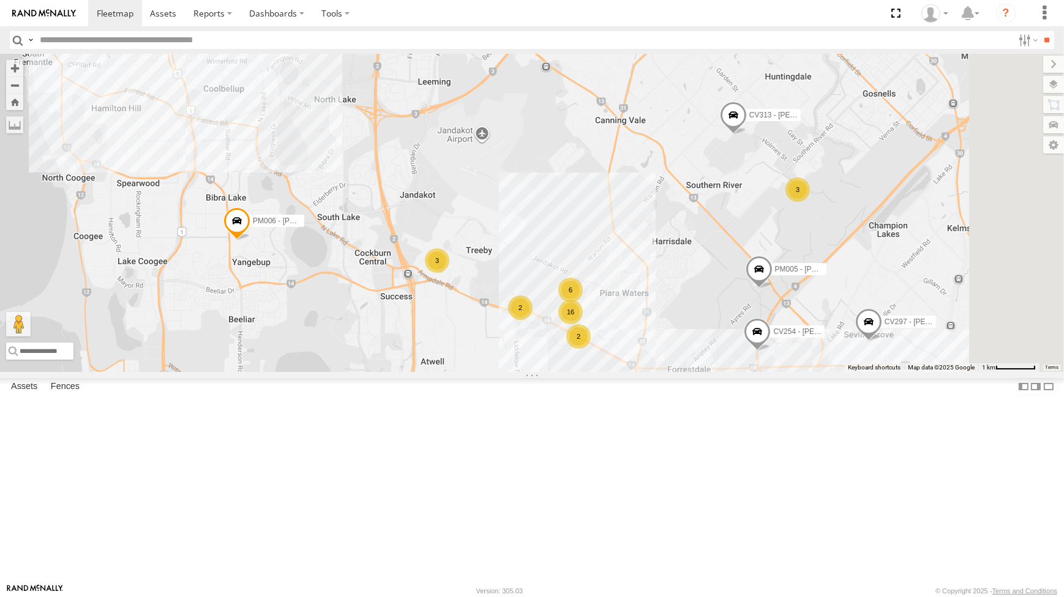
drag, startPoint x: 551, startPoint y: 442, endPoint x: 557, endPoint y: 432, distance: 11.8
click at [562, 372] on div "PM017 - [PERSON_NAME] CV254 - [PERSON_NAME] CV274 - [PERSON_NAME] VP005 - BA100…" at bounding box center [532, 213] width 1064 height 318
